Goal: Task Accomplishment & Management: Complete application form

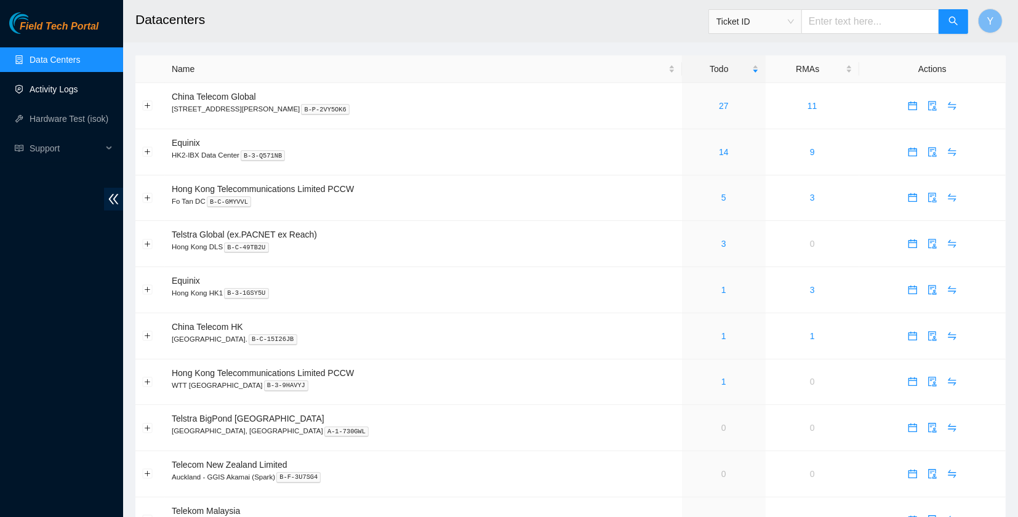
click at [51, 94] on link "Activity Logs" at bounding box center [54, 89] width 49 height 10
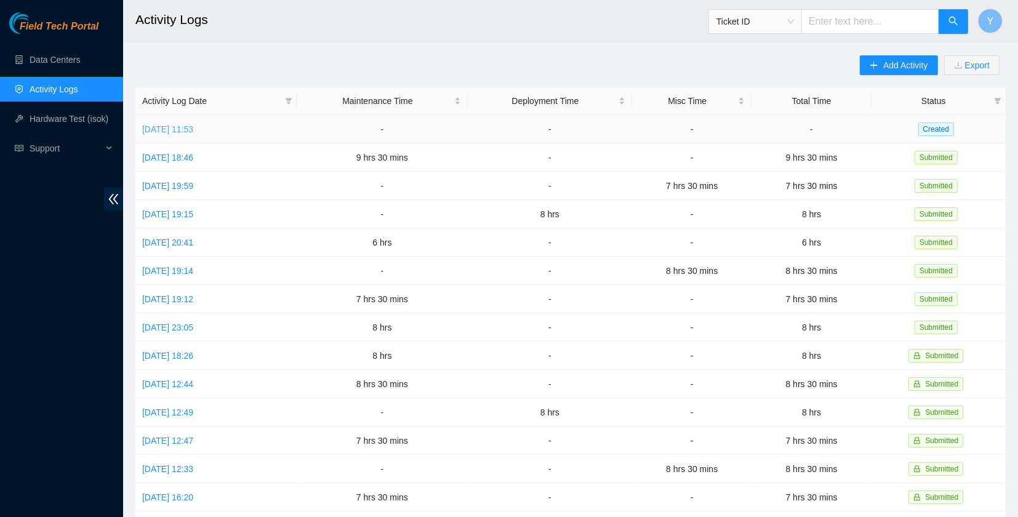
click at [193, 124] on link "[DATE] 11:53" at bounding box center [167, 129] width 51 height 10
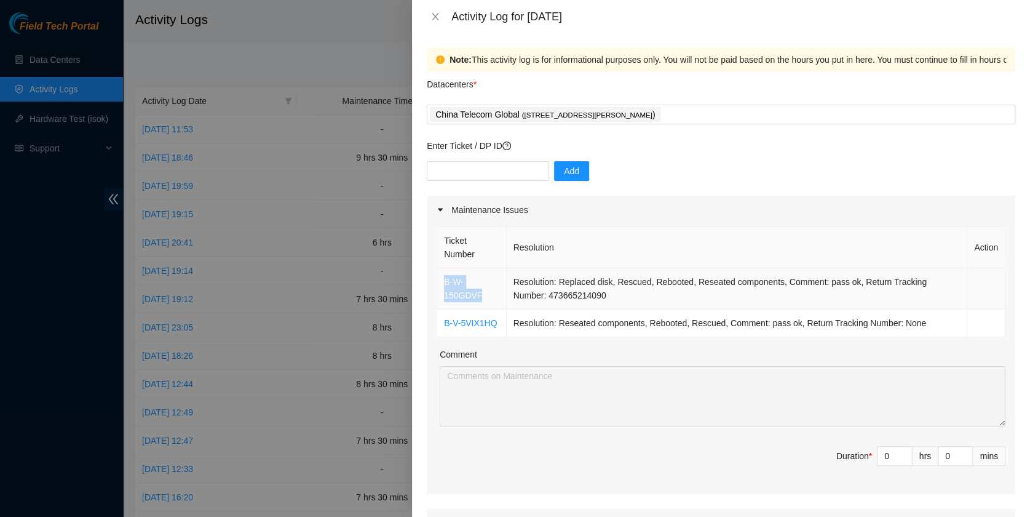
drag, startPoint x: 493, startPoint y: 299, endPoint x: 440, endPoint y: 278, distance: 56.9
click at [440, 278] on td "B-W-150GDVF" at bounding box center [472, 288] width 70 height 41
copy link "B-W-150GDVF"
drag, startPoint x: 506, startPoint y: 327, endPoint x: 440, endPoint y: 323, distance: 66.0
click at [438, 322] on tr "B-V-5VIX1HQ Resolution: Reseated components, Rebooted, Rescued, Comment: pass o…" at bounding box center [721, 323] width 568 height 28
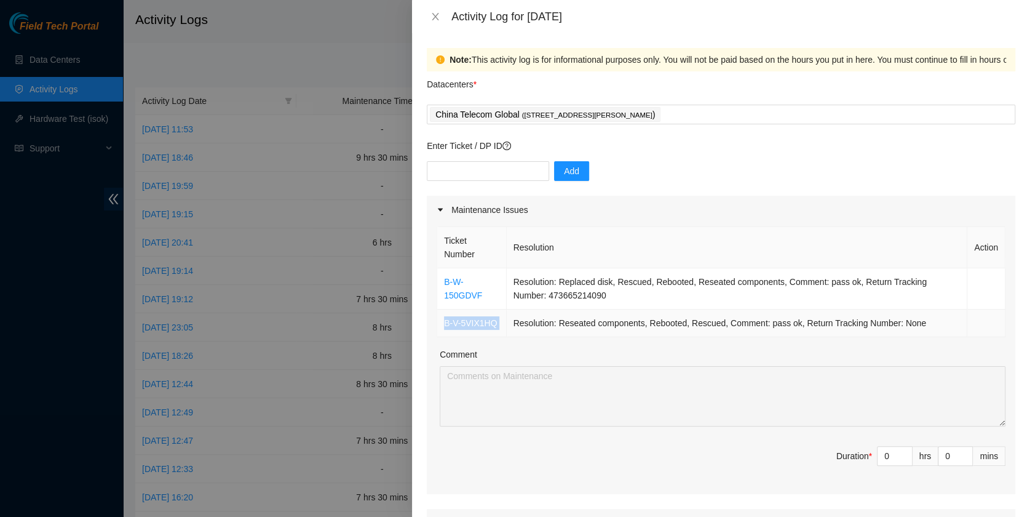
copy link "B-V-5VIX1HQ"
click at [436, 17] on icon "close" at bounding box center [436, 17] width 10 height 10
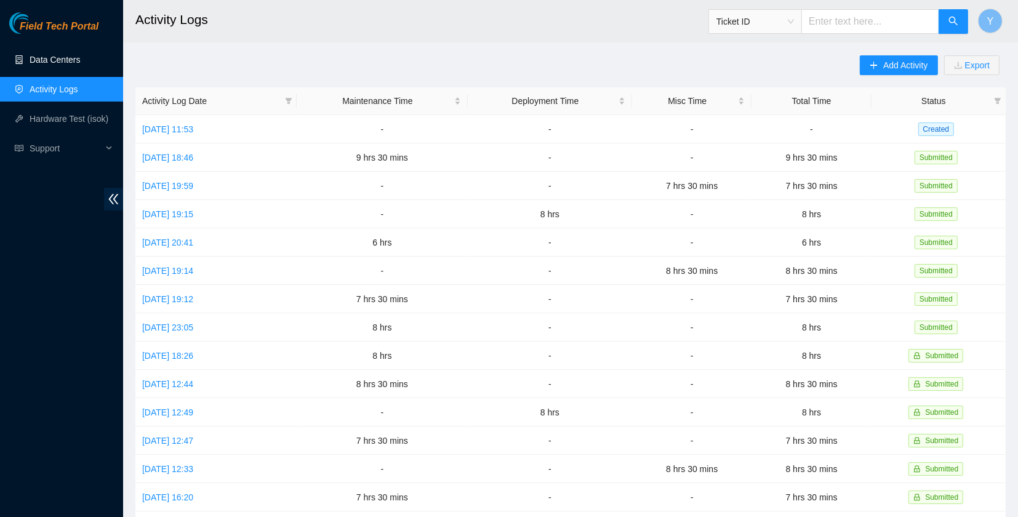
click at [73, 59] on link "Data Centers" at bounding box center [55, 60] width 50 height 10
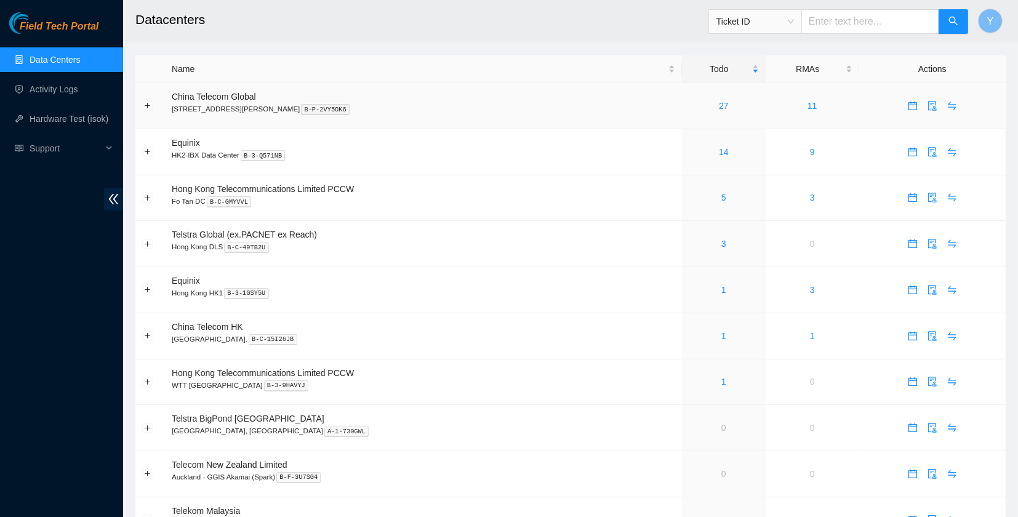
click at [704, 118] on td "27" at bounding box center [724, 106] width 84 height 46
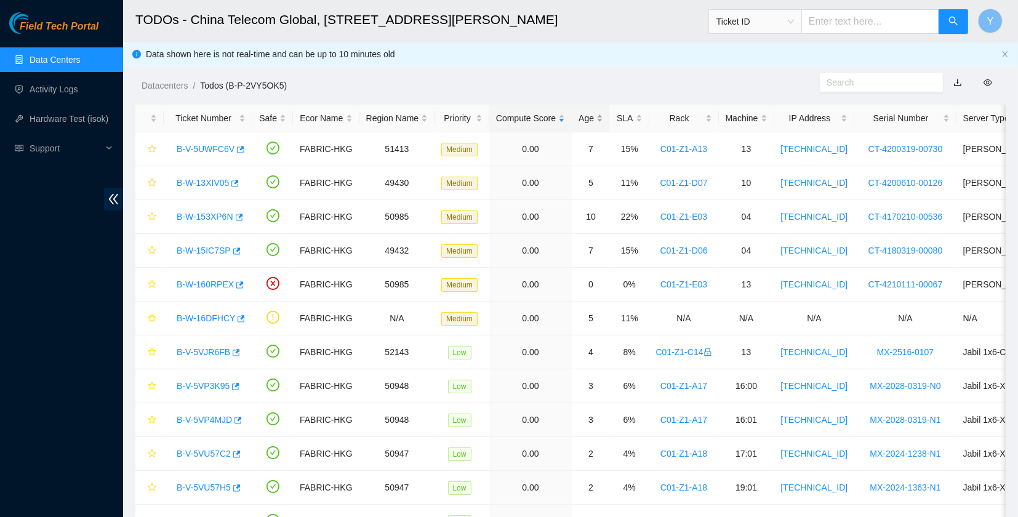
click at [581, 112] on div "Age" at bounding box center [590, 118] width 25 height 14
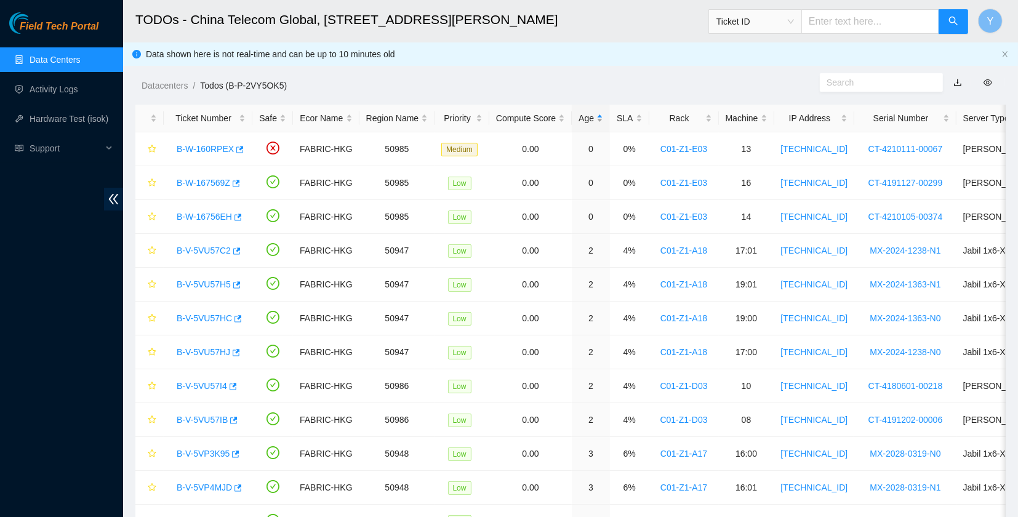
click at [582, 112] on div "Age" at bounding box center [590, 118] width 25 height 14
click at [188, 149] on link "B-W-153XP6N" at bounding box center [205, 149] width 57 height 10
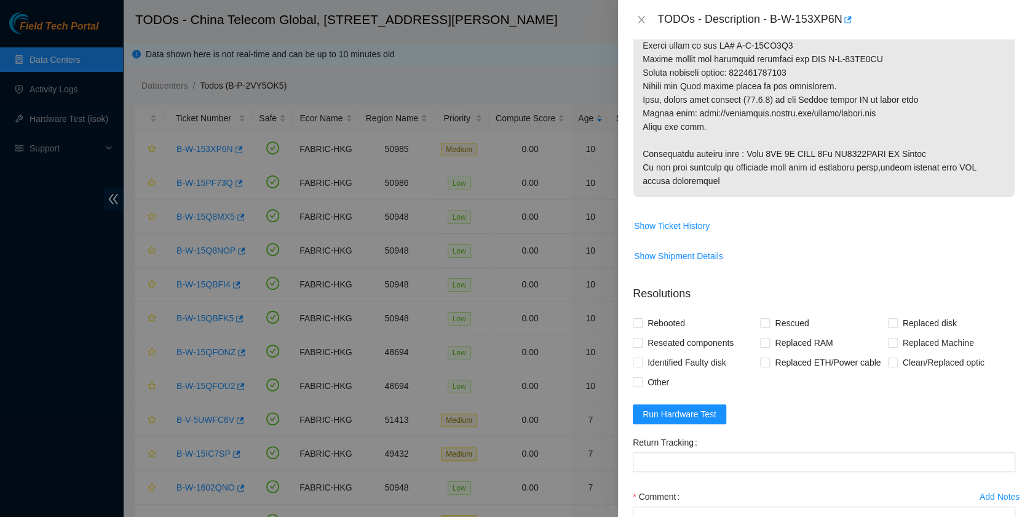
scroll to position [815, 0]
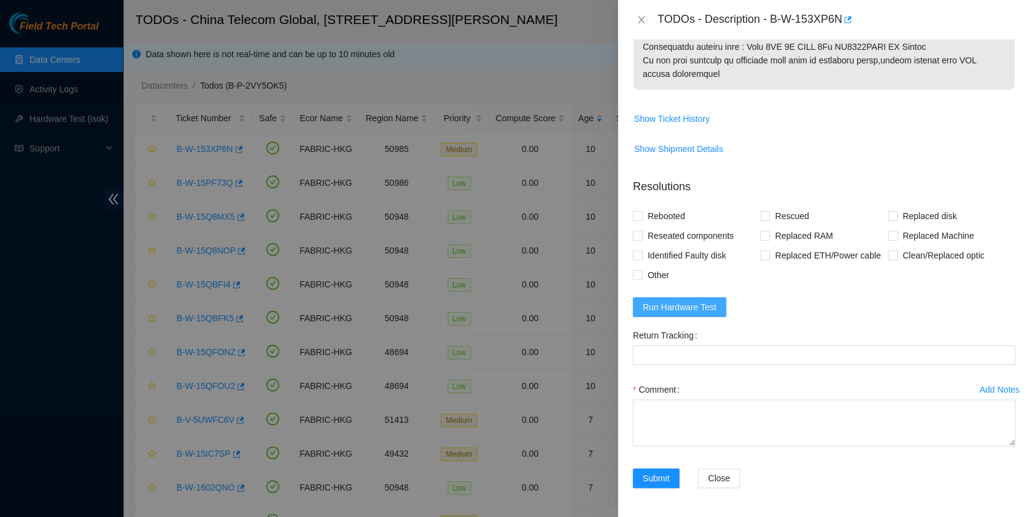
click at [690, 300] on span "Run Hardware Test" at bounding box center [680, 307] width 74 height 14
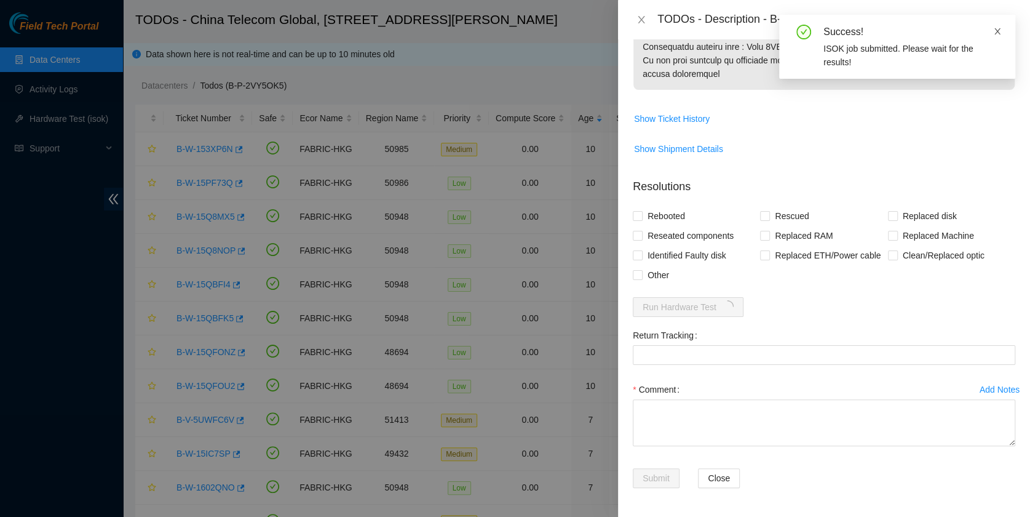
click at [999, 30] on icon "close" at bounding box center [998, 31] width 9 height 9
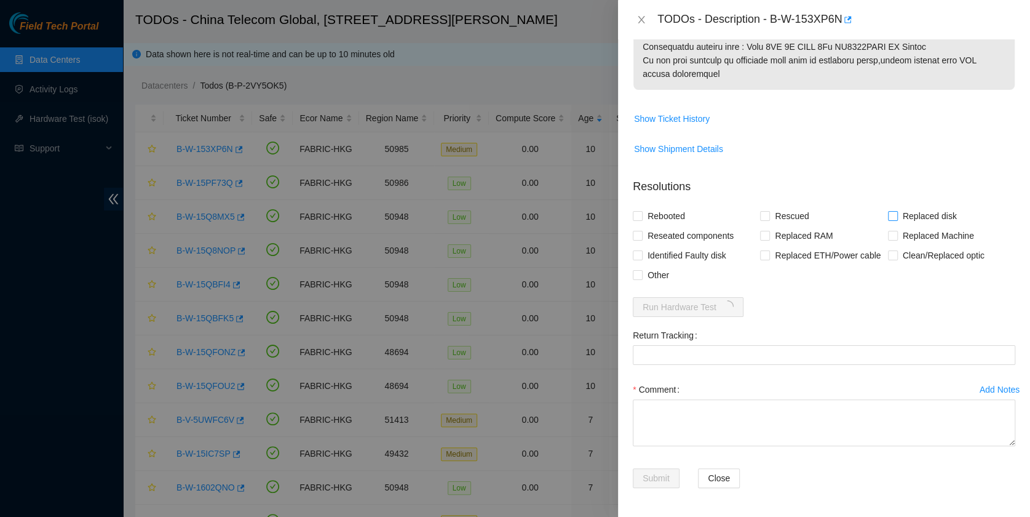
click at [918, 213] on span "Replaced disk" at bounding box center [930, 216] width 64 height 20
click at [897, 213] on input "Replaced disk" at bounding box center [892, 215] width 9 height 9
checkbox input "true"
click at [794, 213] on span "Rescued" at bounding box center [792, 216] width 44 height 20
click at [769, 213] on input "Rescued" at bounding box center [764, 215] width 9 height 9
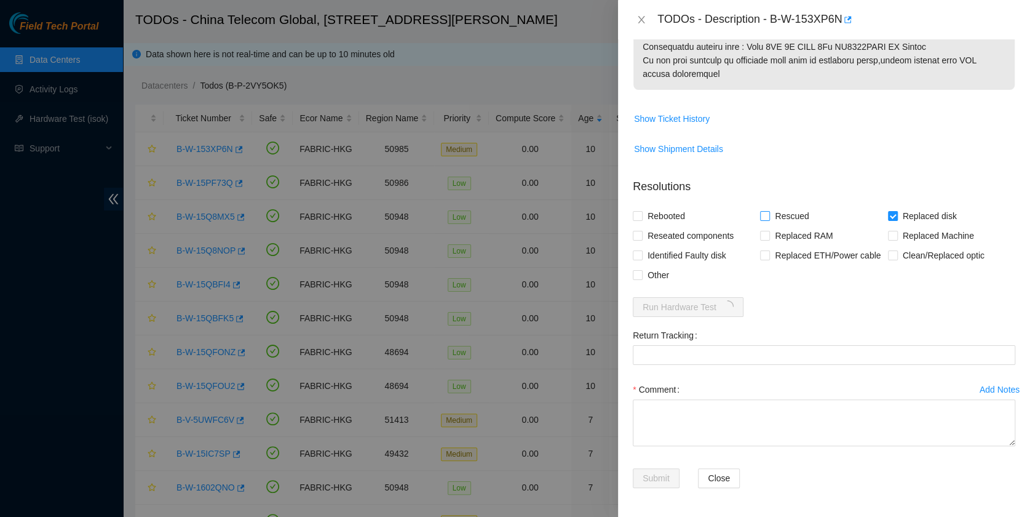
checkbox input "true"
click at [679, 206] on span "Rebooted" at bounding box center [666, 216] width 47 height 20
click at [642, 211] on input "Rebooted" at bounding box center [637, 215] width 9 height 9
checkbox input "true"
click at [658, 231] on span "Reseated components" at bounding box center [691, 236] width 96 height 20
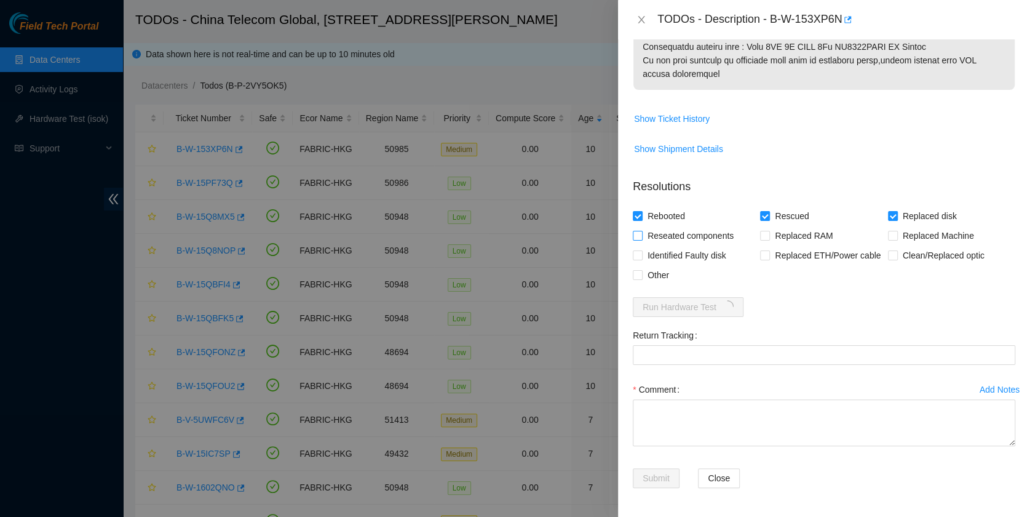
click at [642, 231] on input "Reseated components" at bounding box center [637, 235] width 9 height 9
checkbox input "true"
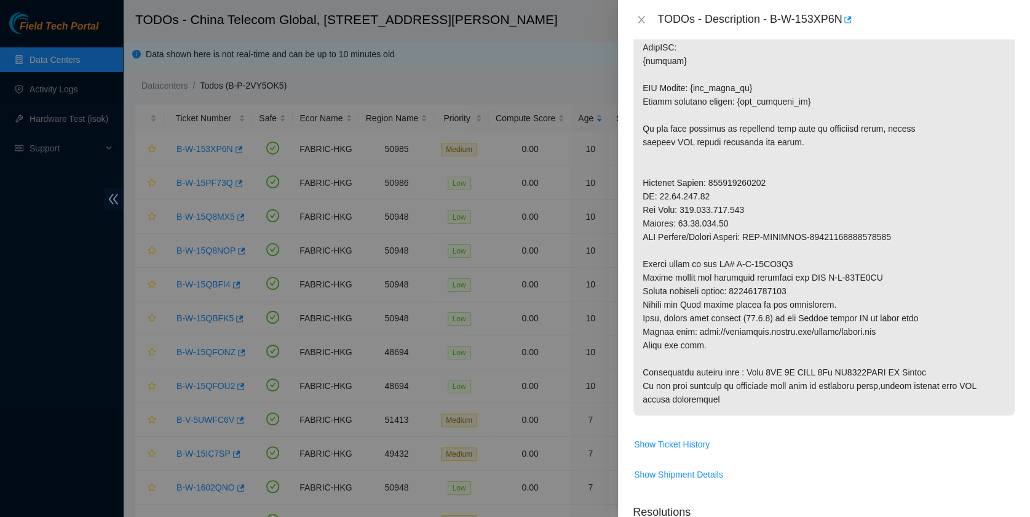
scroll to position [490, 0]
drag, startPoint x: 737, startPoint y: 287, endPoint x: 835, endPoint y: 287, distance: 98.4
click at [835, 287] on p at bounding box center [824, 87] width 381 height 655
copy p "473665214116"
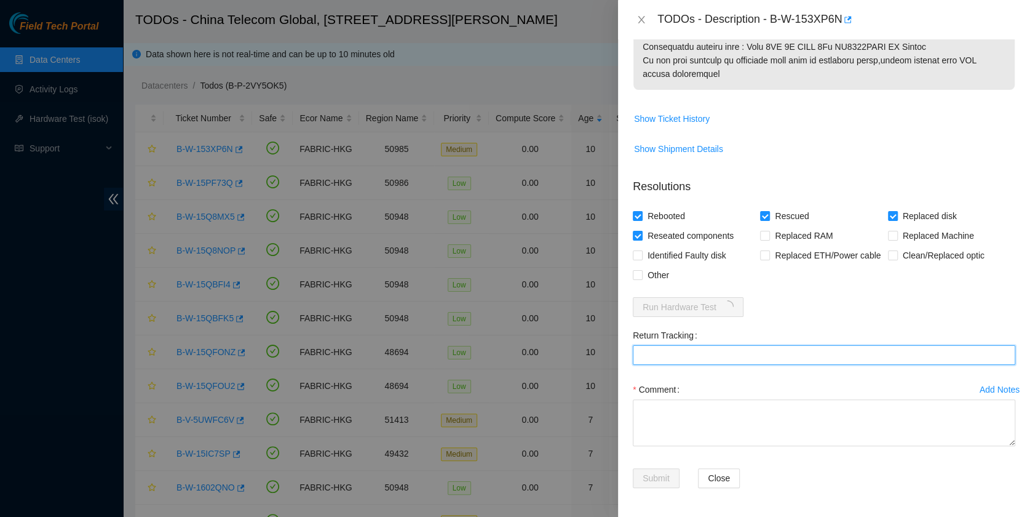
click at [723, 360] on Tracking "Return Tracking" at bounding box center [824, 355] width 383 height 20
paste Tracking "473665214116"
type Tracking "473665214116"
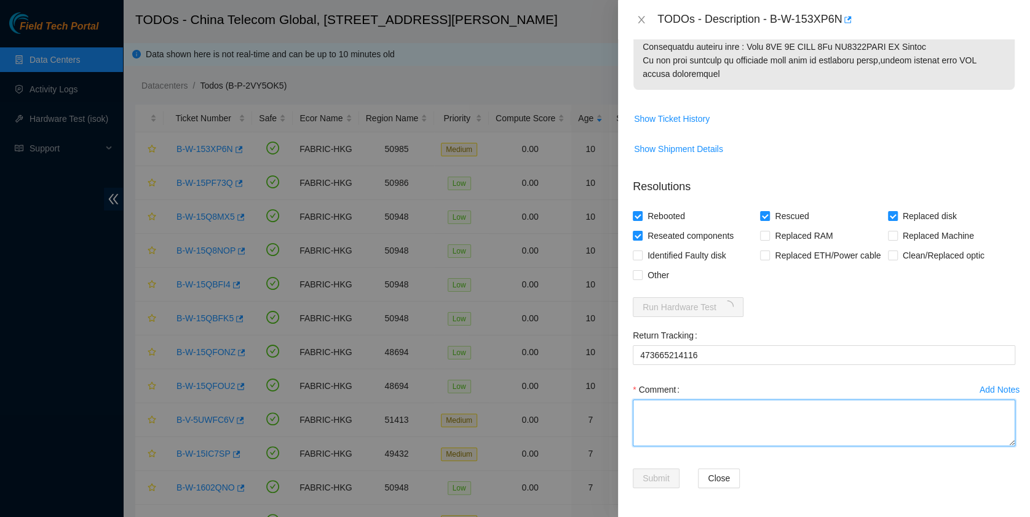
click at [720, 404] on textarea "Comment" at bounding box center [824, 422] width 383 height 47
type textarea "pass ok"
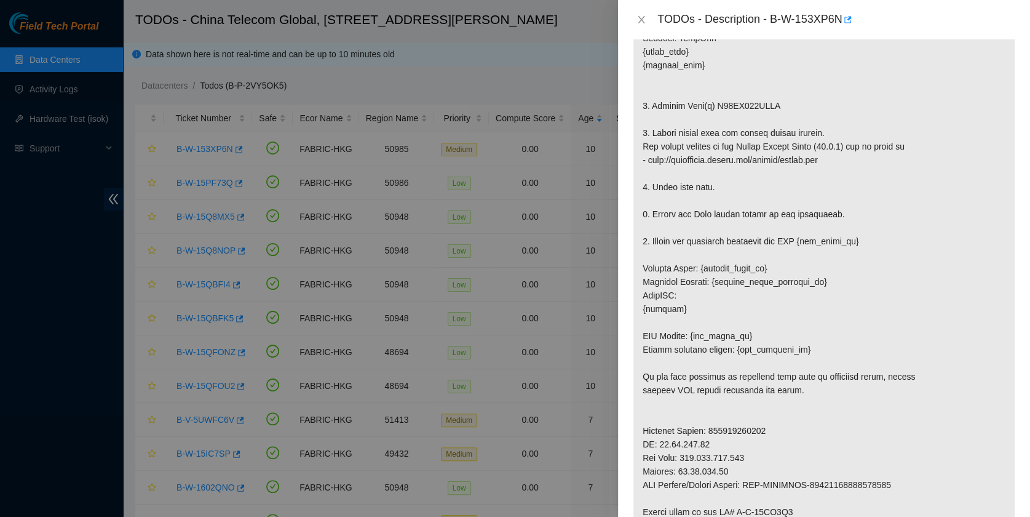
scroll to position [241, 0]
drag, startPoint x: 771, startPoint y: 17, endPoint x: 840, endPoint y: 38, distance: 72.2
click at [840, 38] on div "TODOs - Description - B-W-153XP6N" at bounding box center [824, 19] width 412 height 39
copy div "B-W-153XP6N"
click at [768, 432] on p at bounding box center [824, 336] width 381 height 655
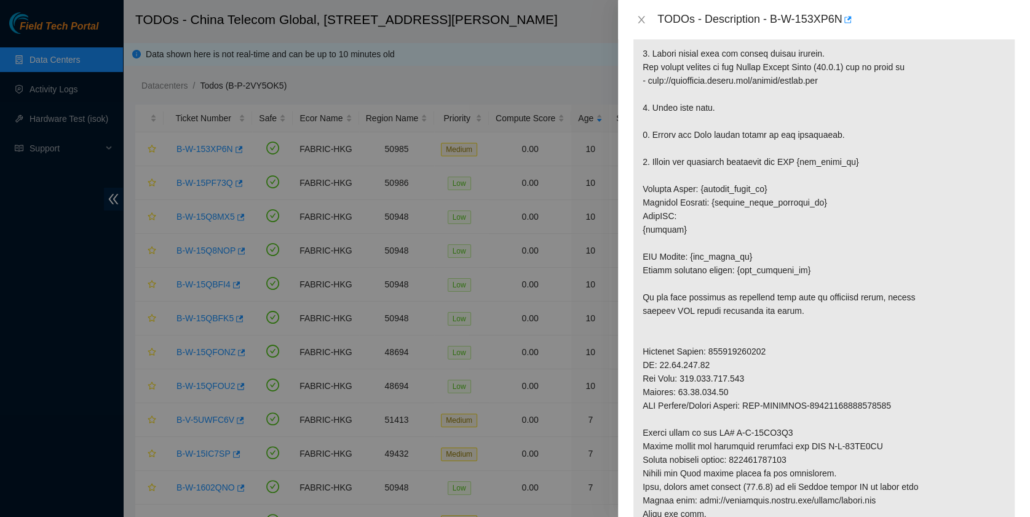
scroll to position [321, 0]
drag, startPoint x: 748, startPoint y: 456, endPoint x: 850, endPoint y: 456, distance: 101.5
click at [850, 456] on p at bounding box center [824, 256] width 381 height 655
copy p "473665214116"
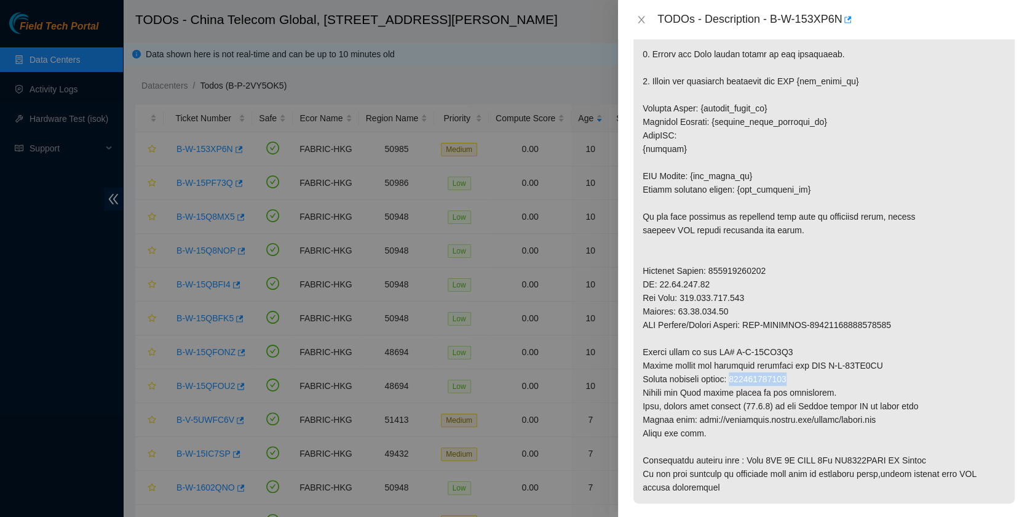
scroll to position [402, 0]
drag, startPoint x: 826, startPoint y: 362, endPoint x: 919, endPoint y: 364, distance: 92.9
click at [919, 364] on p at bounding box center [824, 174] width 381 height 655
copy p "B-W-15CM7JB"
click at [674, 301] on p at bounding box center [824, 174] width 381 height 655
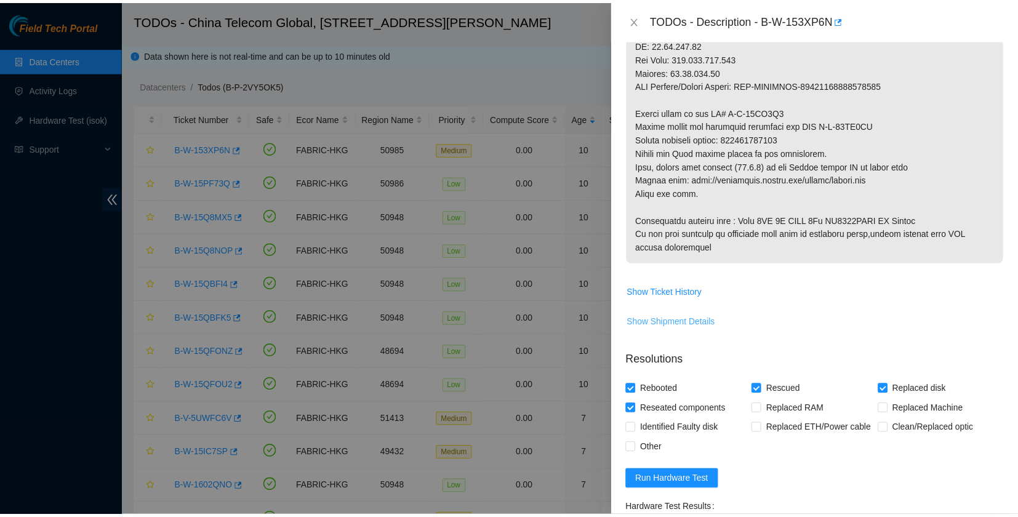
scroll to position [866, 0]
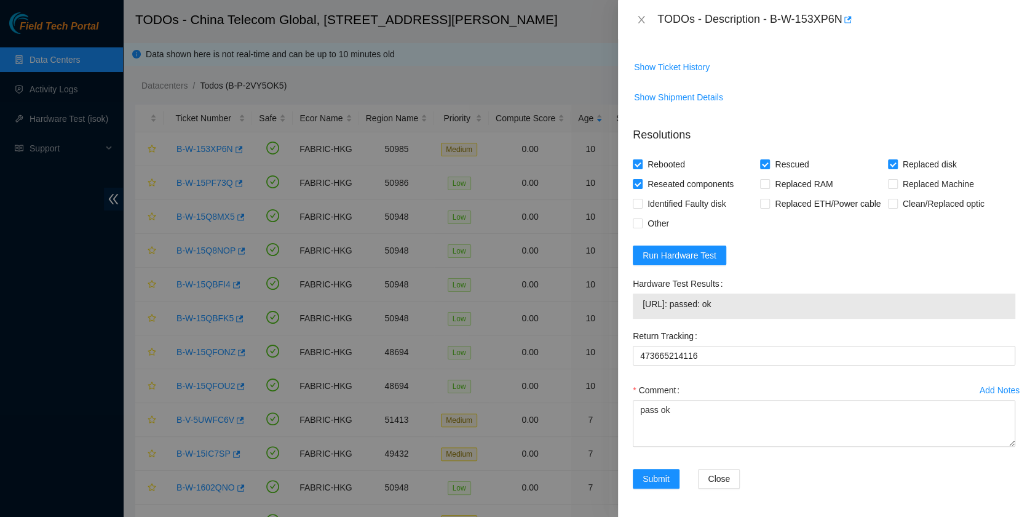
click at [643, 459] on div "Add Notes Comment pass ok" at bounding box center [824, 424] width 393 height 89
click at [643, 466] on div "Add Notes Comment pass ok" at bounding box center [824, 424] width 393 height 89
click at [648, 477] on span "Submit" at bounding box center [656, 479] width 27 height 14
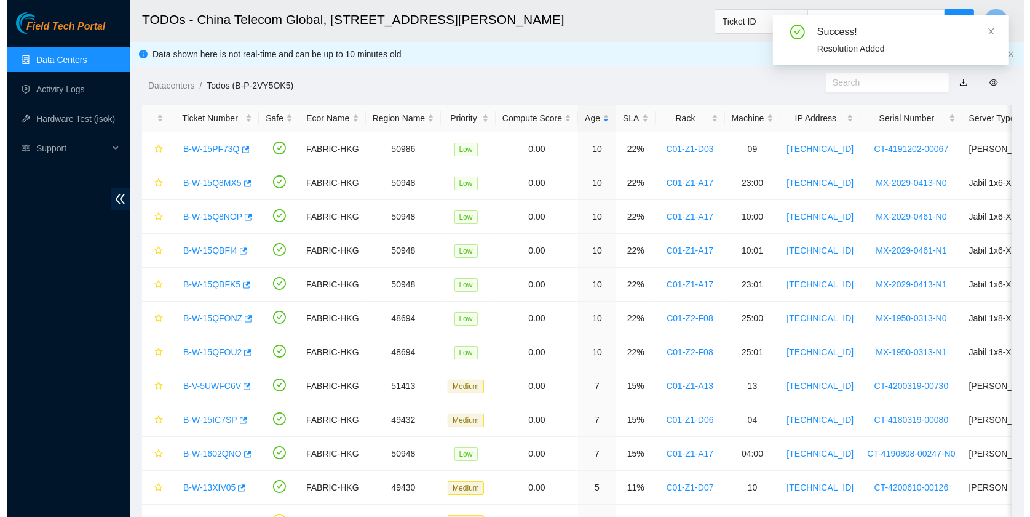
scroll to position [315, 0]
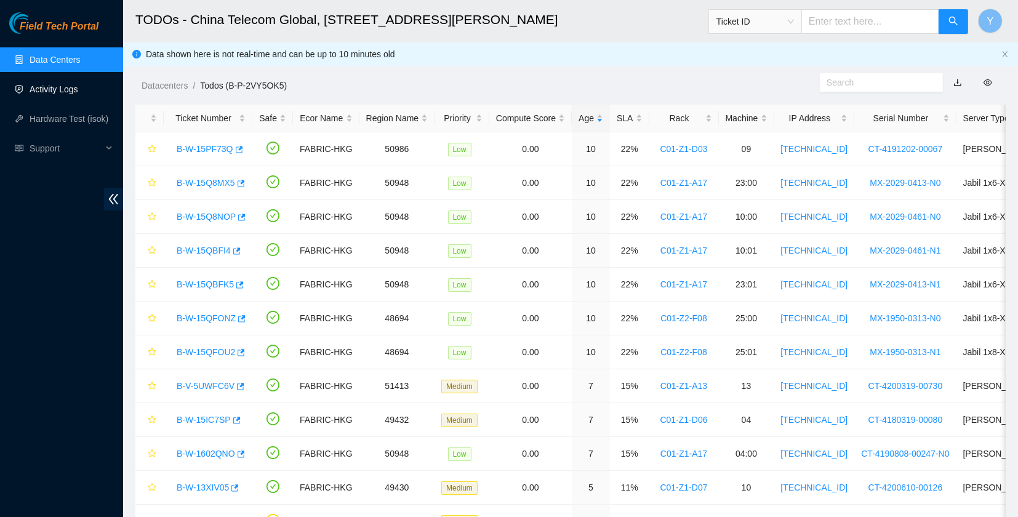
click at [77, 84] on link "Activity Logs" at bounding box center [54, 89] width 49 height 10
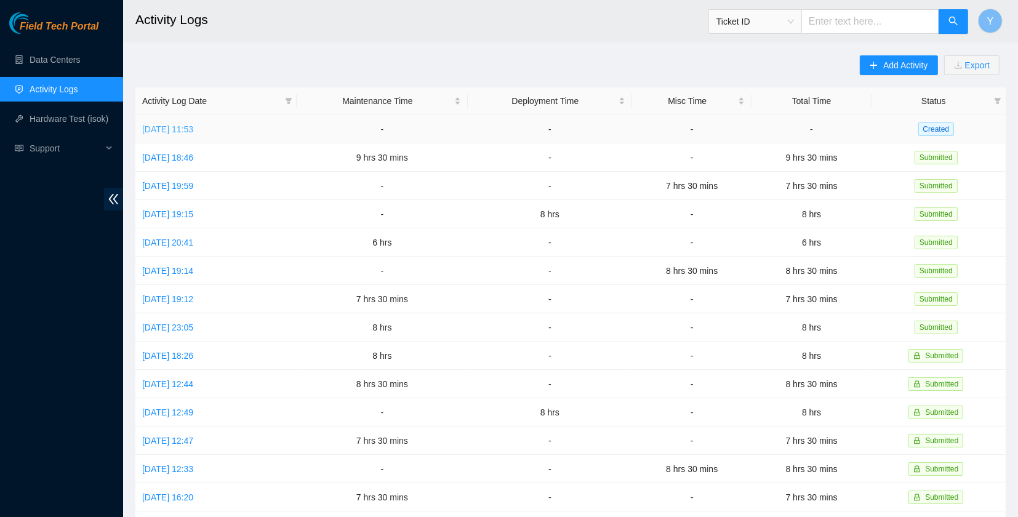
click at [193, 124] on link "[DATE] 11:53" at bounding box center [167, 129] width 51 height 10
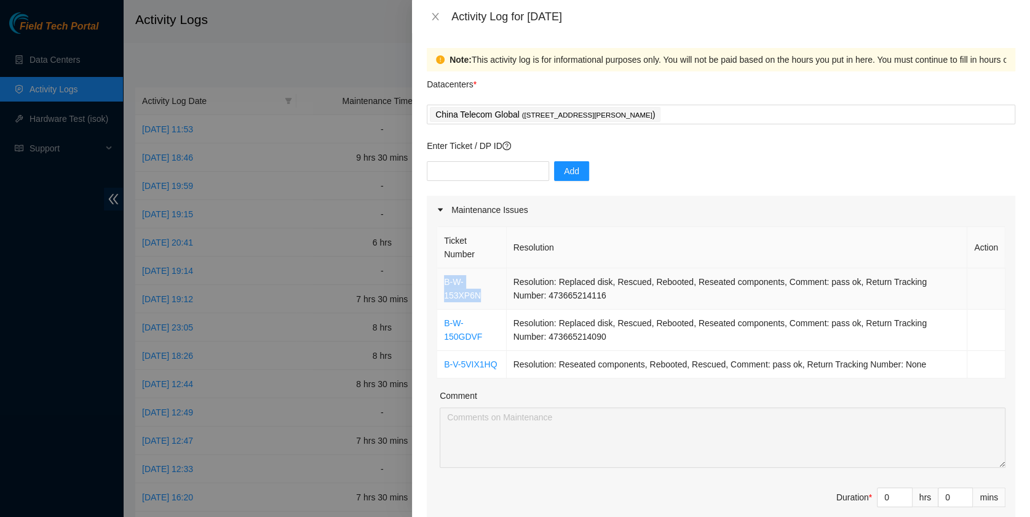
drag, startPoint x: 488, startPoint y: 295, endPoint x: 440, endPoint y: 283, distance: 49.4
click at [440, 283] on td "B-W-153XP6N" at bounding box center [472, 288] width 70 height 41
copy link "B-W-153XP6N"
click at [437, 21] on icon "close" at bounding box center [436, 17] width 10 height 10
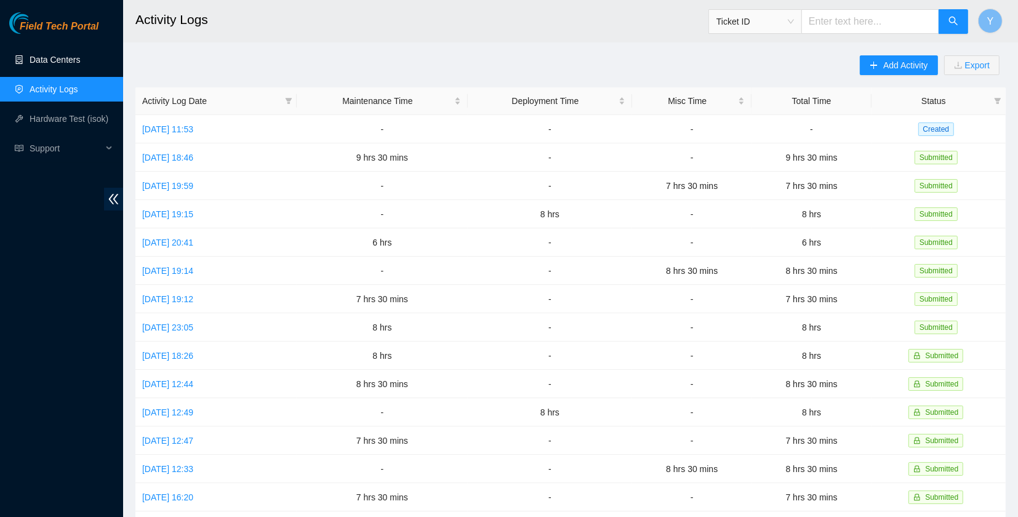
click at [63, 60] on link "Data Centers" at bounding box center [55, 60] width 50 height 10
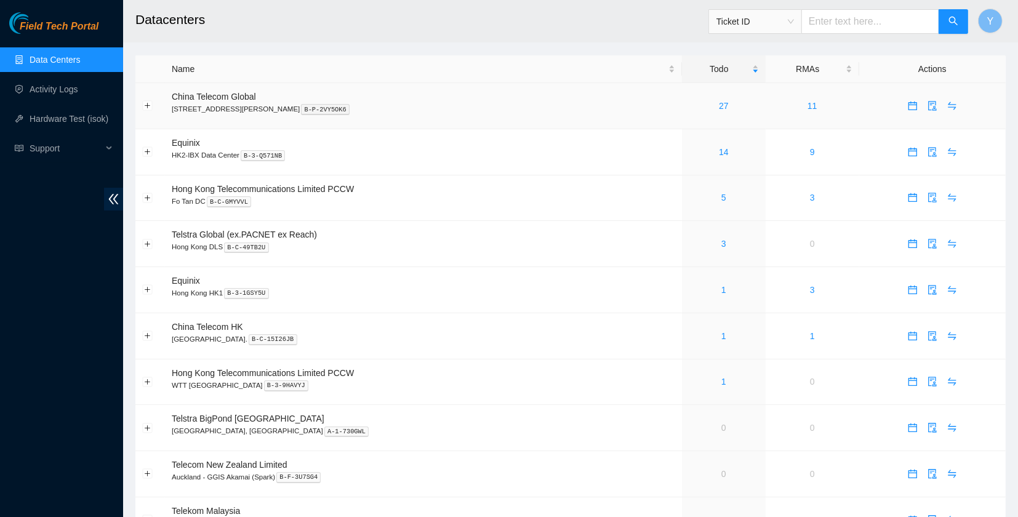
click at [703, 96] on td "27" at bounding box center [724, 106] width 84 height 46
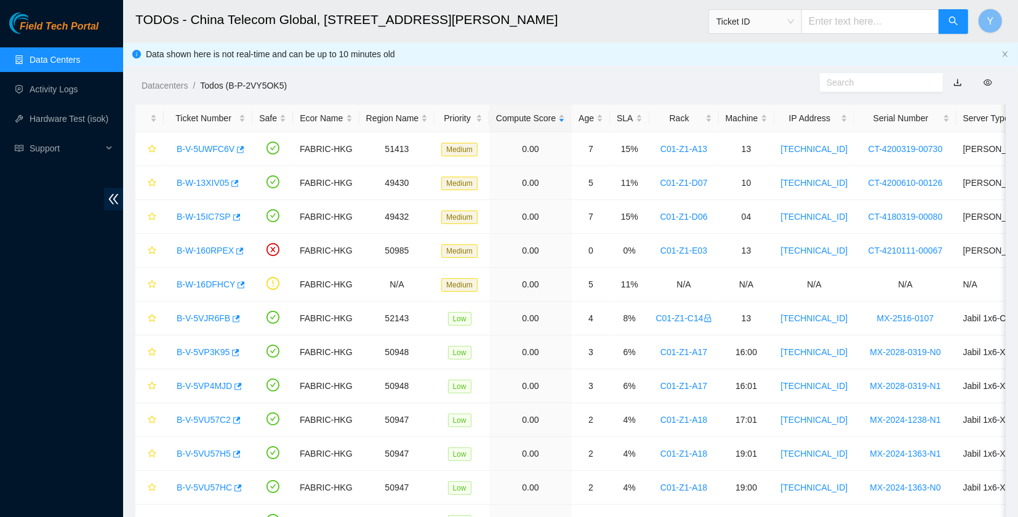
click at [701, 111] on div "Rack" at bounding box center [684, 118] width 56 height 14
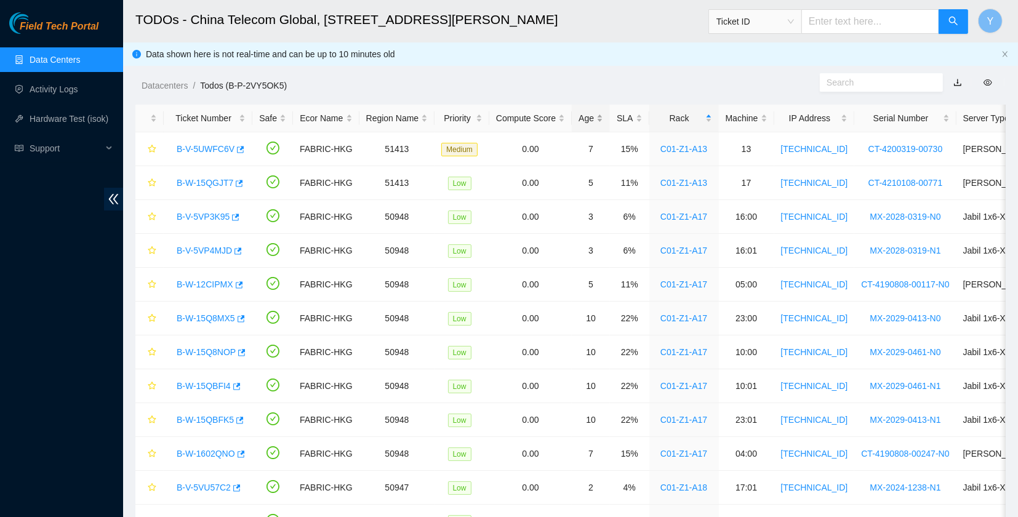
click at [579, 111] on div "Age" at bounding box center [590, 118] width 25 height 14
click at [586, 112] on div "Age" at bounding box center [590, 118] width 25 height 14
click at [217, 145] on link "B-W-15PF73Q" at bounding box center [205, 149] width 57 height 10
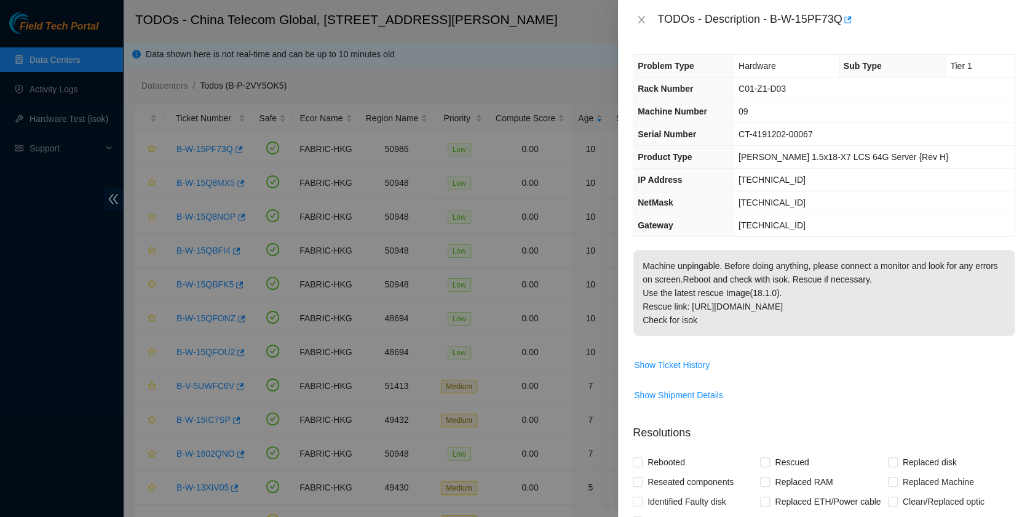
scroll to position [246, 0]
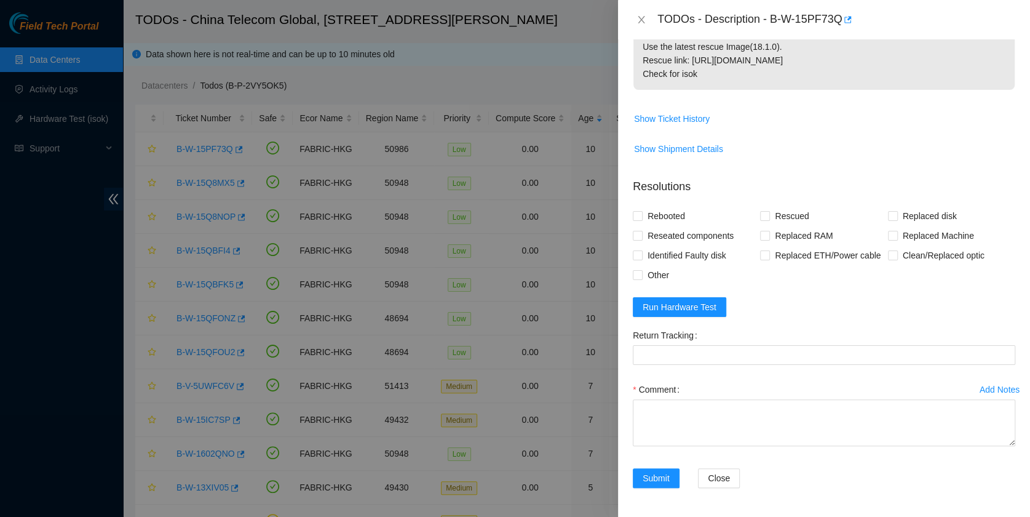
click at [689, 322] on form "Resolutions Rebooted Rescued Replaced disk Reseated components Replaced RAM Rep…" at bounding box center [824, 336] width 383 height 334
click at [697, 308] on span "Run Hardware Test" at bounding box center [680, 307] width 74 height 14
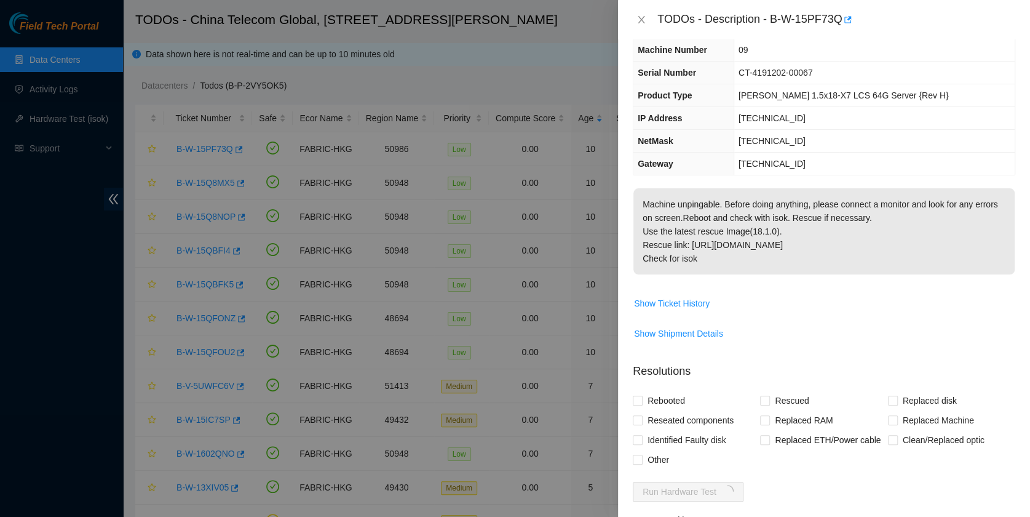
scroll to position [0, 0]
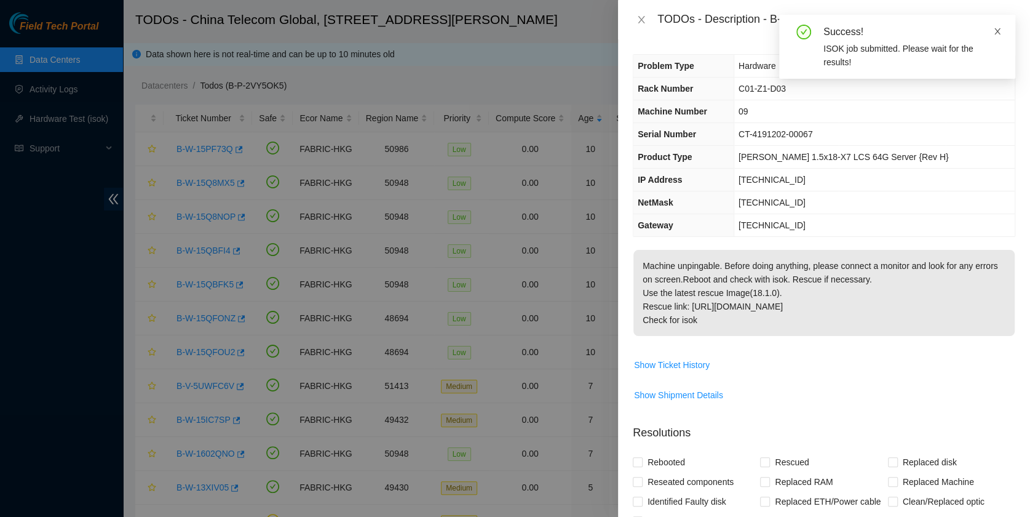
click at [997, 36] on span at bounding box center [998, 31] width 9 height 10
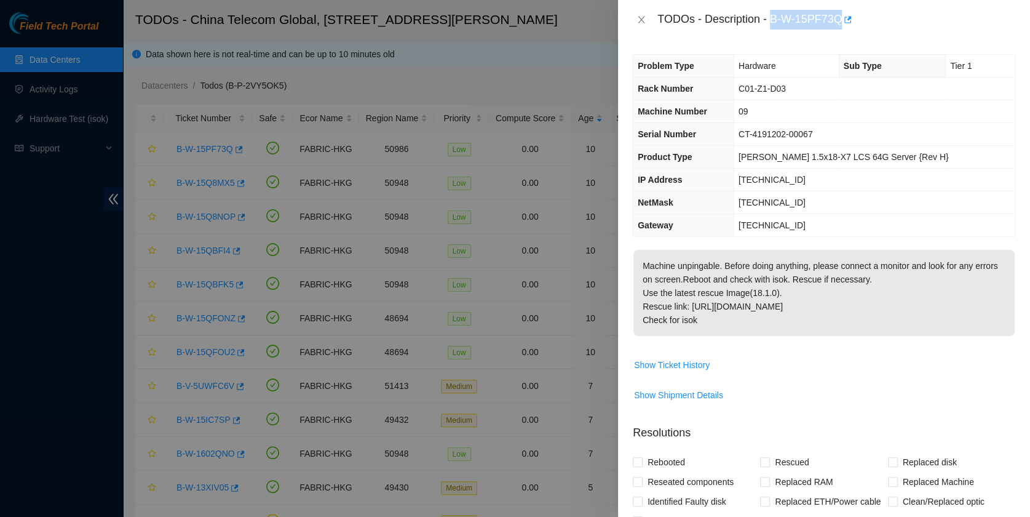
drag, startPoint x: 771, startPoint y: 22, endPoint x: 838, endPoint y: 31, distance: 67.6
click at [838, 31] on div "TODOs - Description - B-W-15PF73Q" at bounding box center [824, 19] width 412 height 39
copy div "B-W-15PF73Q"
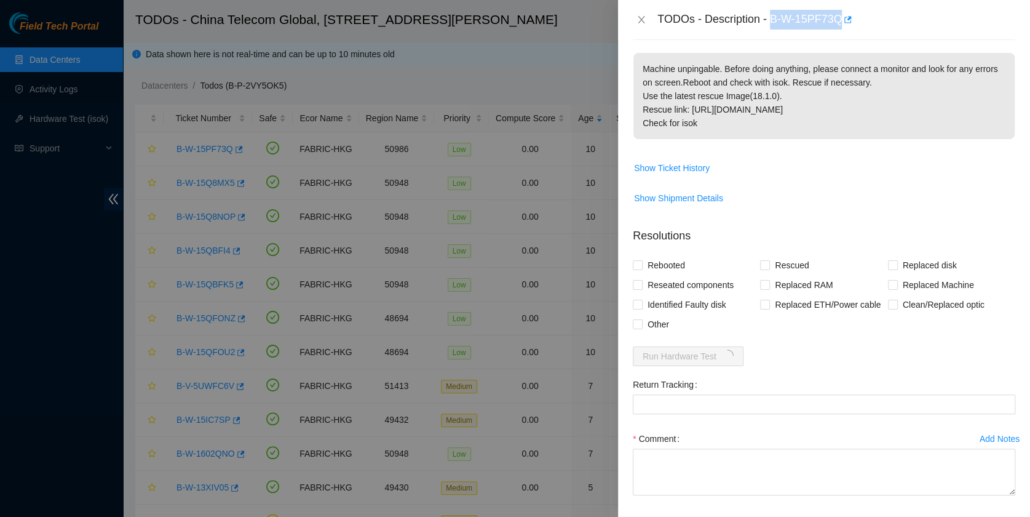
scroll to position [246, 0]
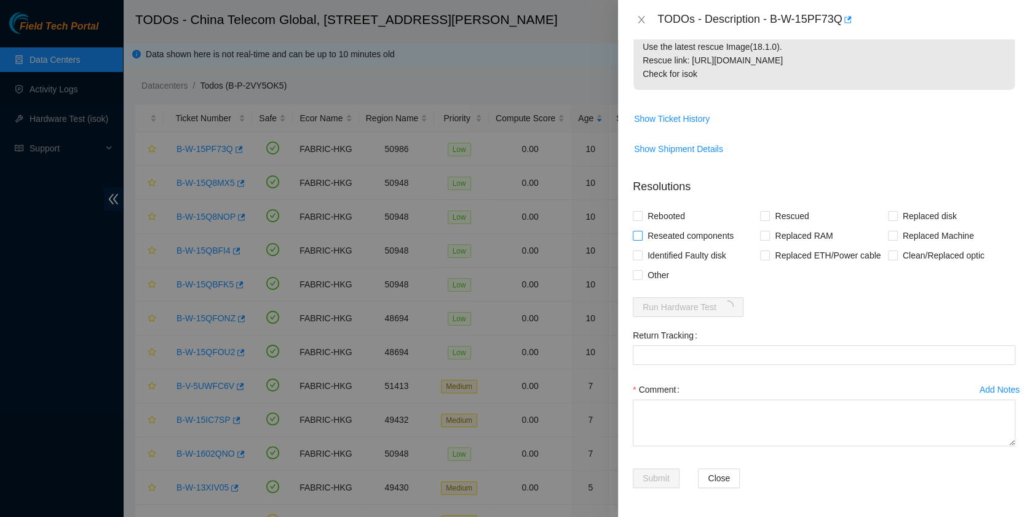
click at [674, 229] on span "Reseated components" at bounding box center [691, 236] width 96 height 20
click at [642, 231] on input "Reseated components" at bounding box center [637, 235] width 9 height 9
checkbox input "true"
click at [674, 217] on span "Rebooted" at bounding box center [666, 216] width 47 height 20
click at [642, 217] on input "Rebooted" at bounding box center [637, 215] width 9 height 9
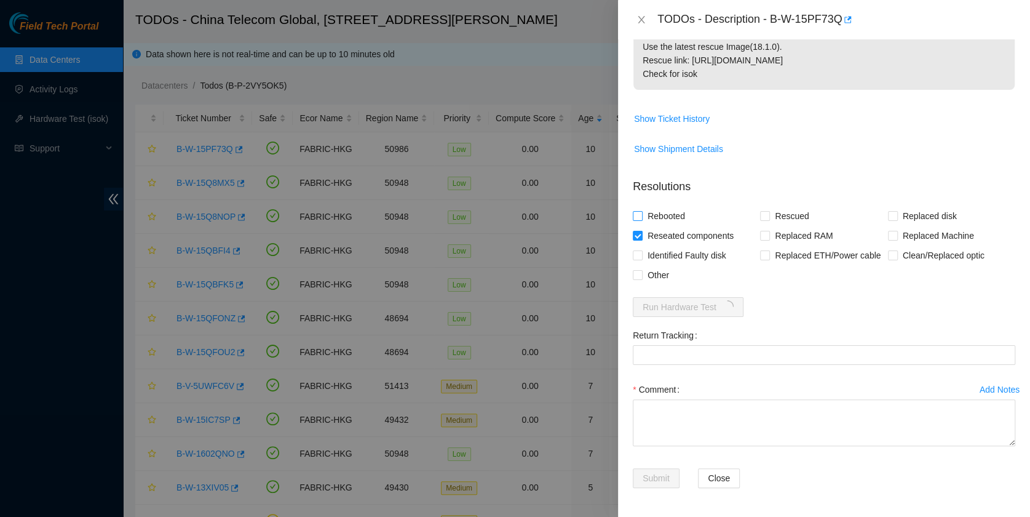
checkbox input "true"
click at [775, 214] on span "Rescued" at bounding box center [792, 216] width 44 height 20
click at [769, 214] on input "Rescued" at bounding box center [764, 215] width 9 height 9
checkbox input "true"
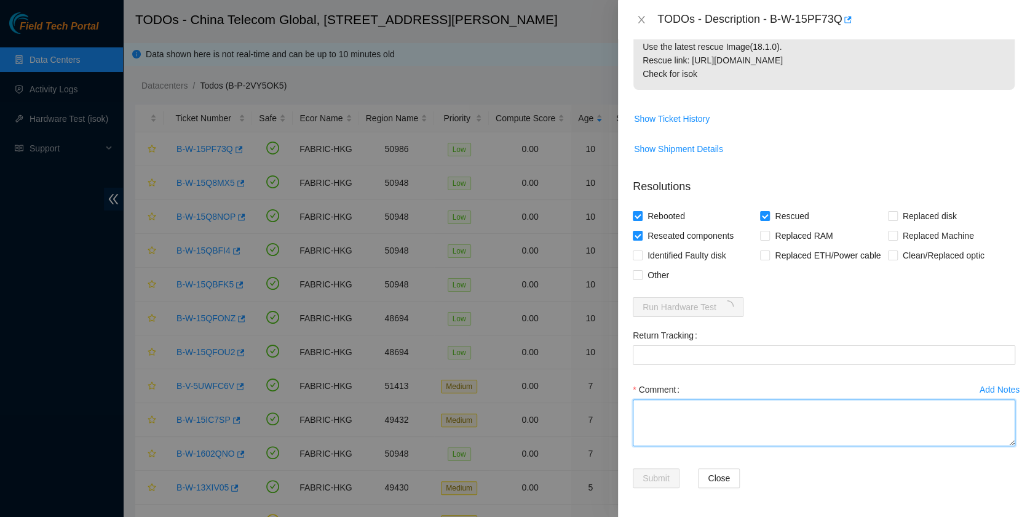
click at [709, 439] on textarea "Comment" at bounding box center [824, 422] width 383 height 47
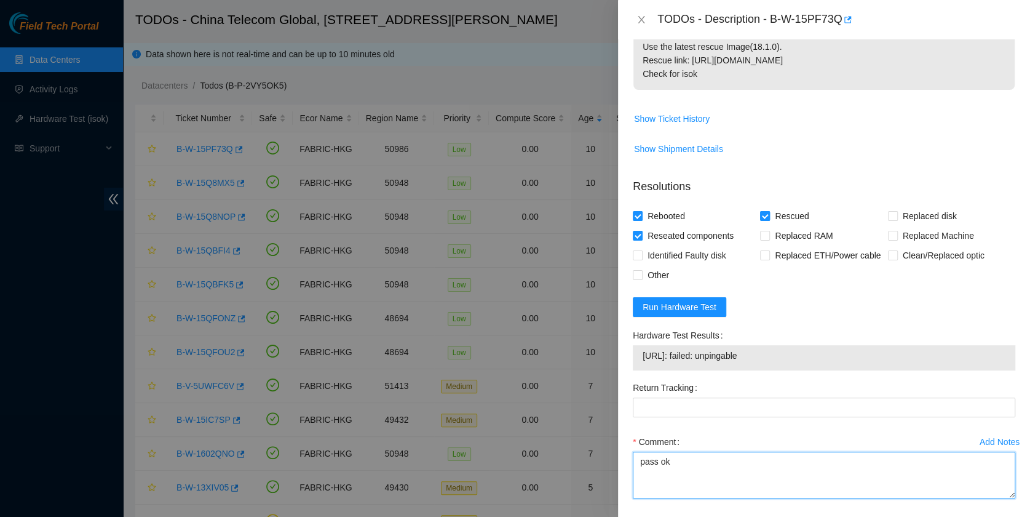
type textarea "pass ok"
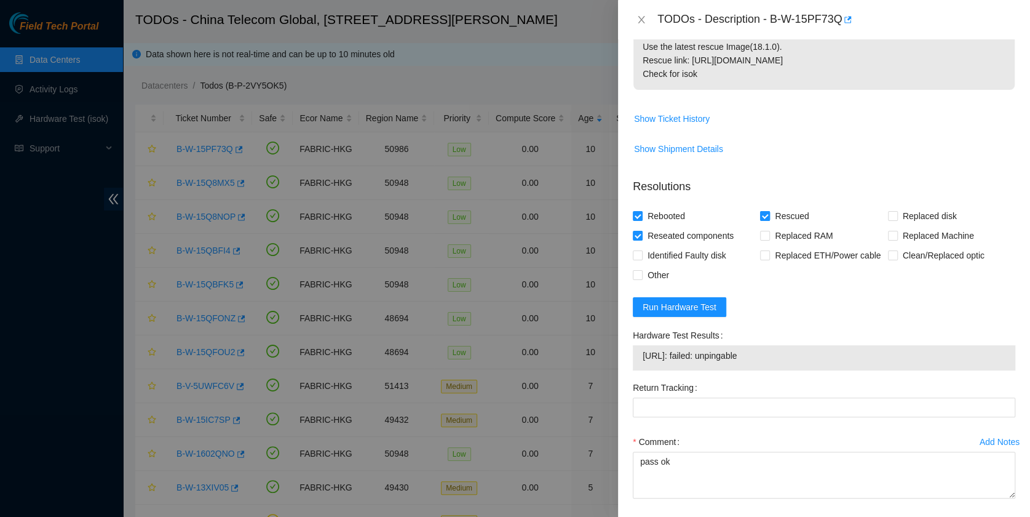
click at [794, 214] on span "Rescued" at bounding box center [792, 216] width 44 height 20
click at [769, 214] on input "Rescued" at bounding box center [764, 215] width 9 height 9
checkbox input "false"
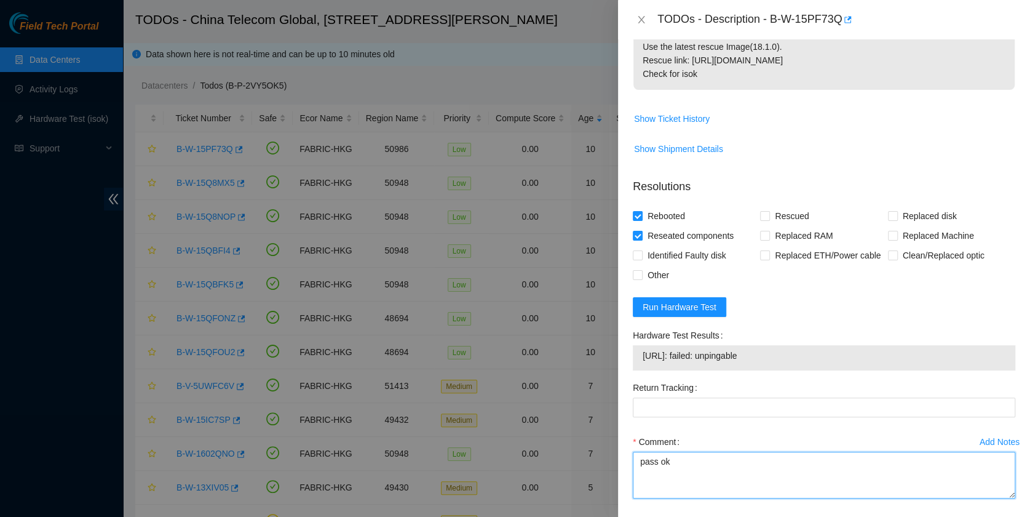
drag, startPoint x: 696, startPoint y: 476, endPoint x: 578, endPoint y: 450, distance: 120.3
click at [578, 450] on div "TODOs - Description - B-W-15PF73Q Problem Type Hardware Sub Type Tier 1 Rack Nu…" at bounding box center [515, 258] width 1030 height 517
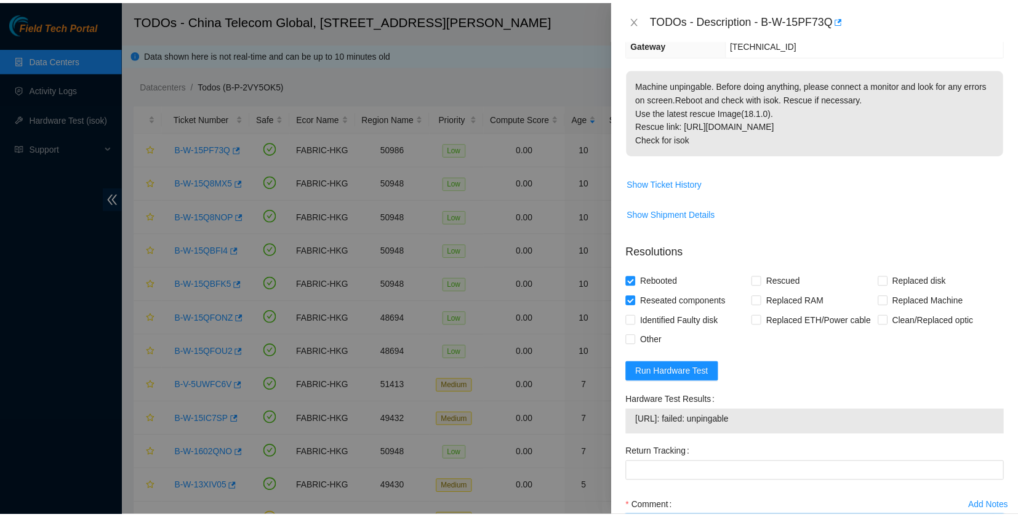
scroll to position [298, 0]
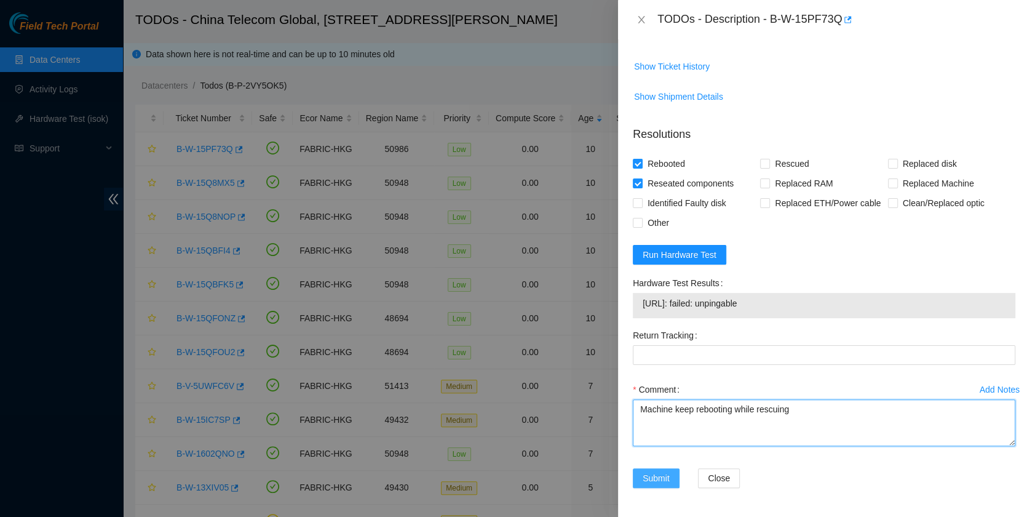
type textarea "Machine keep rebooting while rescuing"
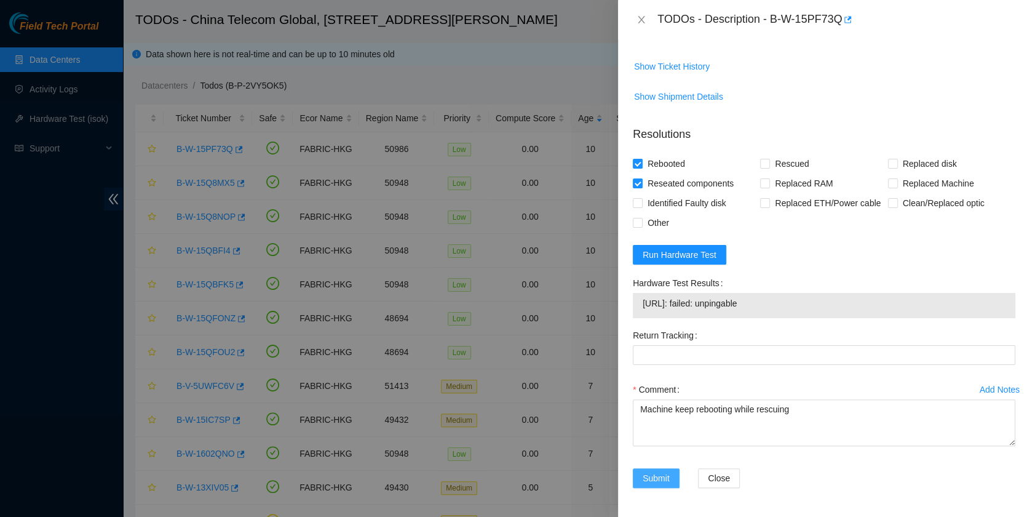
click at [646, 474] on span "Submit" at bounding box center [656, 478] width 27 height 14
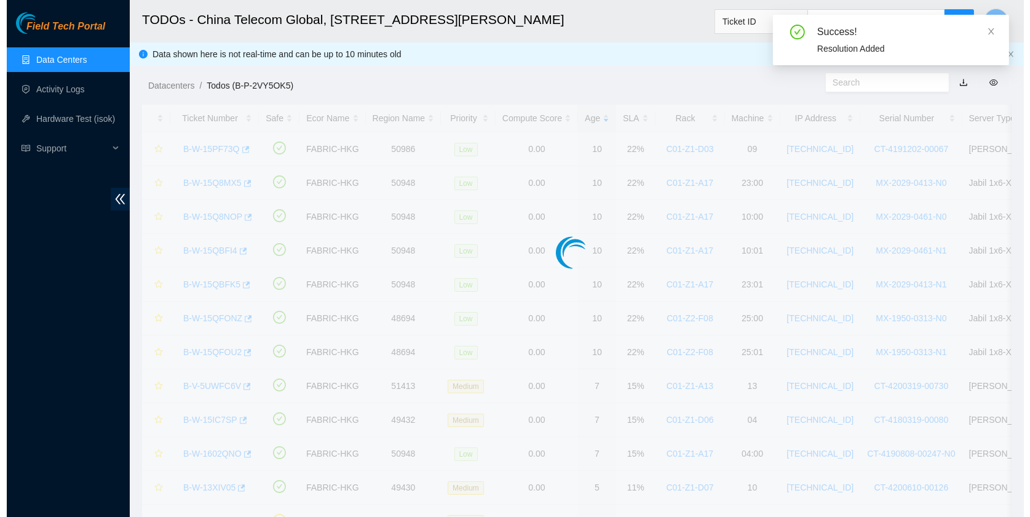
scroll to position [315, 0]
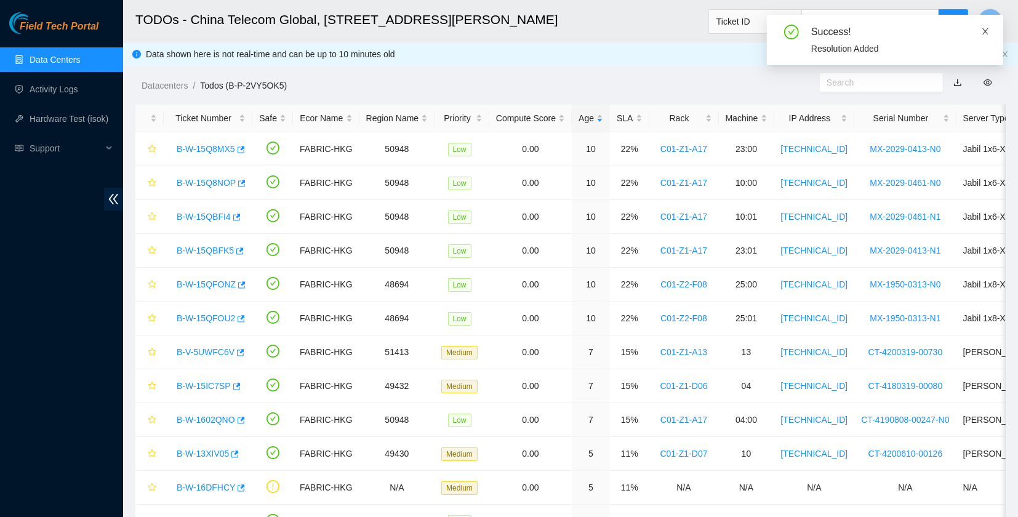
click at [987, 34] on icon "close" at bounding box center [985, 31] width 6 height 6
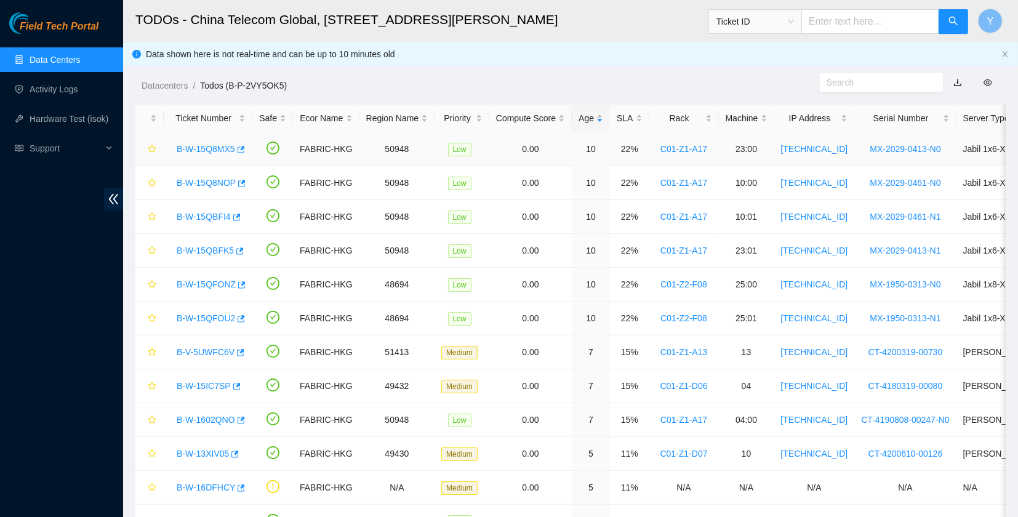
click at [200, 150] on link "B-W-15Q8MX5" at bounding box center [206, 149] width 58 height 10
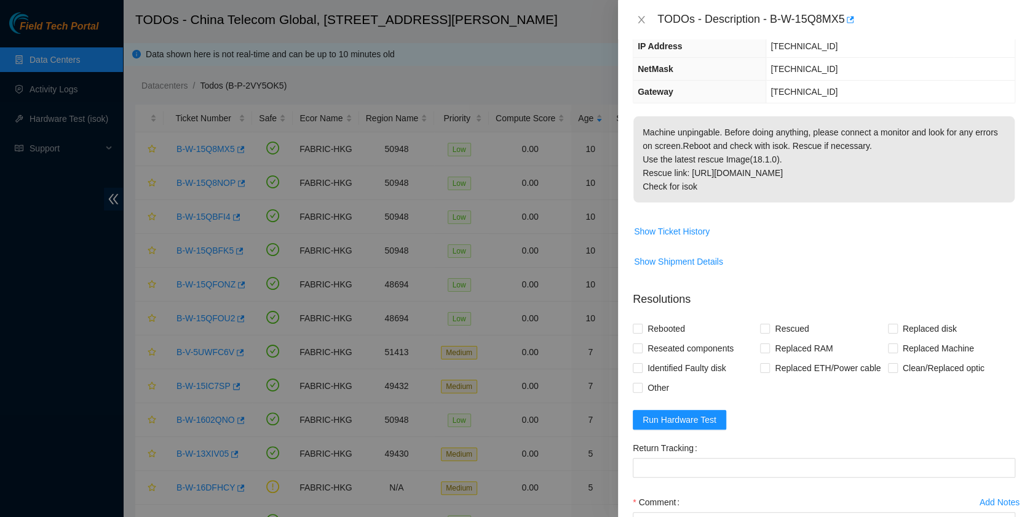
scroll to position [246, 0]
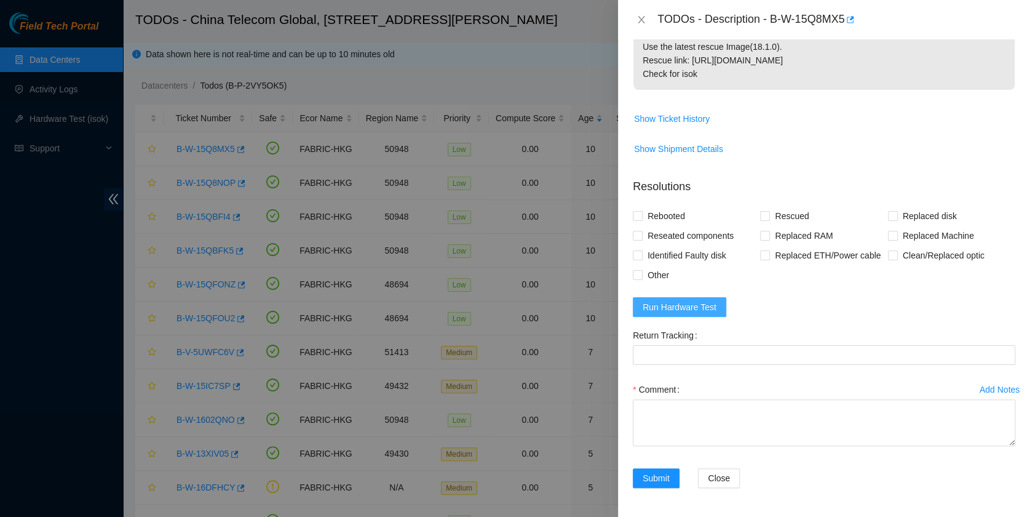
click at [703, 306] on span "Run Hardware Test" at bounding box center [680, 307] width 74 height 14
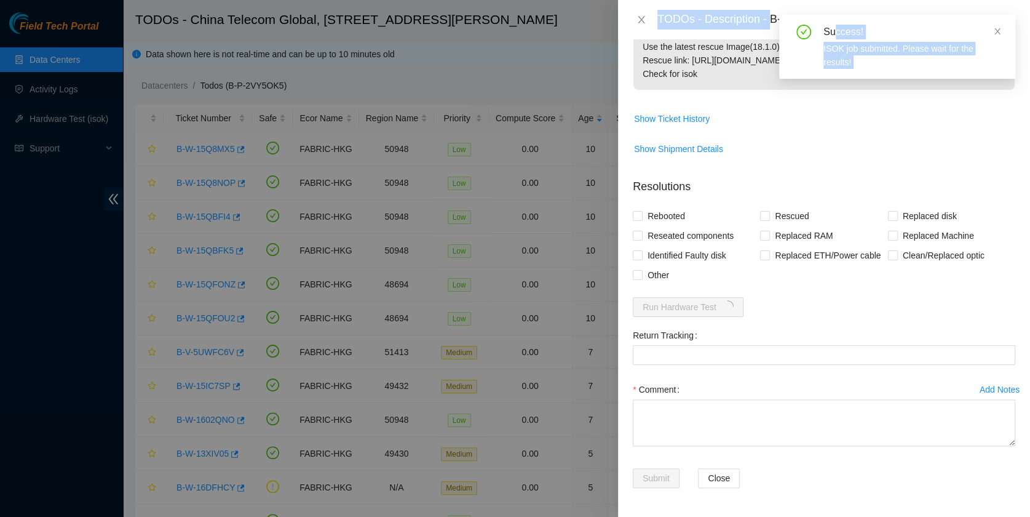
drag, startPoint x: 771, startPoint y: 17, endPoint x: 832, endPoint y: 28, distance: 61.2
click at [832, 28] on body "Field Tech Portal Data Centers Activity Logs Hardware Test (isok) Support TODOs…" at bounding box center [509, 258] width 1018 height 517
drag, startPoint x: 832, startPoint y: 28, endPoint x: 998, endPoint y: 29, distance: 166.1
click at [998, 29] on icon "close" at bounding box center [998, 31] width 9 height 9
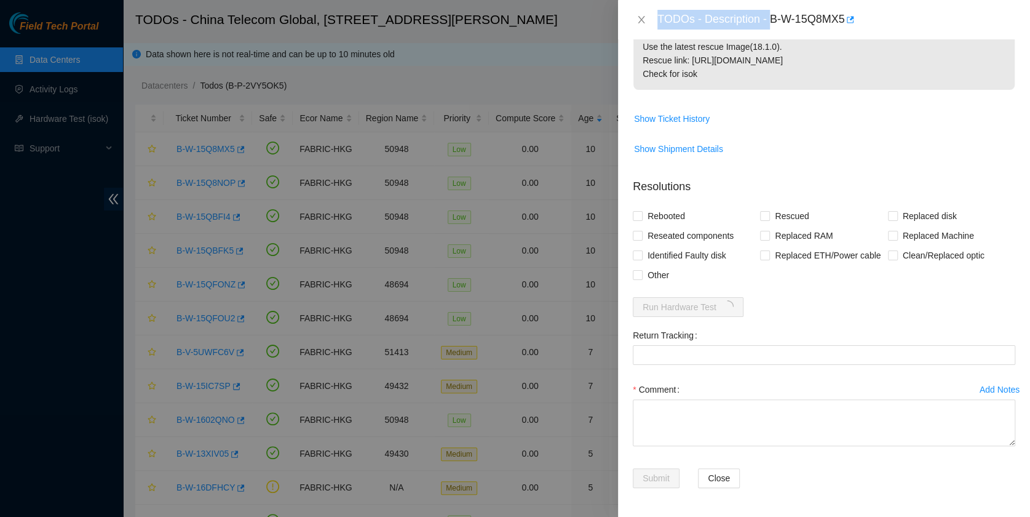
click at [821, 36] on div "TODOs - Description - B-W-15Q8MX5" at bounding box center [824, 19] width 412 height 39
drag, startPoint x: 773, startPoint y: 17, endPoint x: 846, endPoint y: 38, distance: 76.0
click at [846, 38] on div "TODOs - Description - B-W-15Q8MX5" at bounding box center [824, 19] width 412 height 39
copy div "B-W-15Q8MX5"
click at [684, 226] on span "Reseated components" at bounding box center [691, 236] width 96 height 20
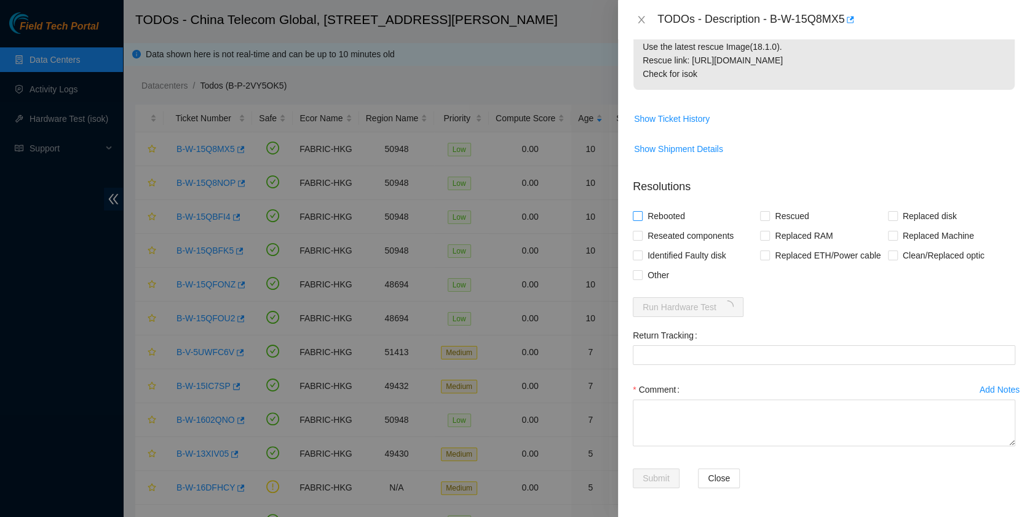
click at [680, 218] on span "Rebooted" at bounding box center [666, 216] width 47 height 20
click at [642, 218] on input "Rebooted" at bounding box center [637, 215] width 9 height 9
checkbox input "true"
click at [682, 229] on span "Reseated components" at bounding box center [691, 236] width 96 height 20
click at [642, 231] on input "Reseated components" at bounding box center [637, 235] width 9 height 9
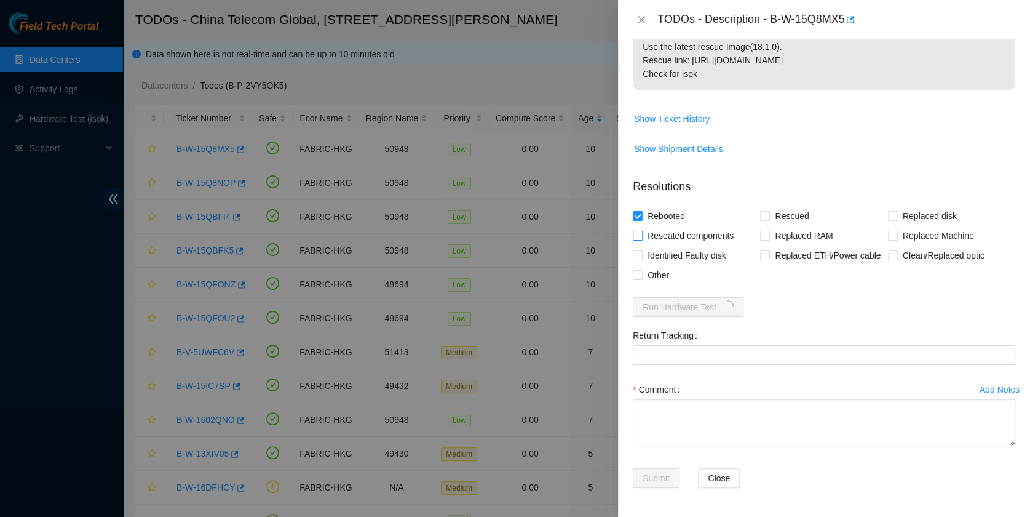
checkbox input "true"
click at [752, 214] on div "Rebooted" at bounding box center [696, 216] width 127 height 20
click at [760, 216] on input "Rescued" at bounding box center [764, 215] width 9 height 9
checkbox input "true"
click at [802, 300] on form "Resolutions Rebooted Rescued Replaced disk Reseated components Replaced RAM Rep…" at bounding box center [824, 336] width 383 height 334
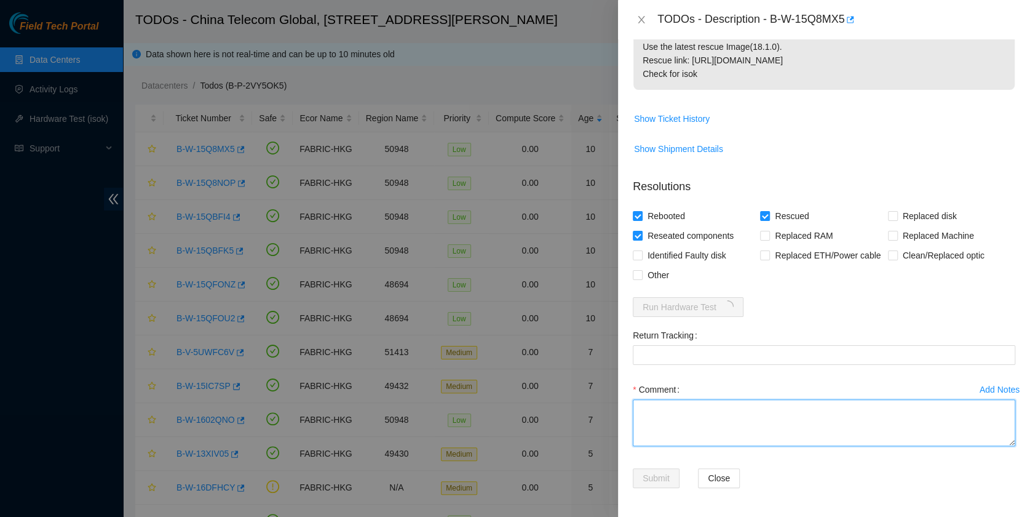
click at [722, 431] on textarea "Comment" at bounding box center [824, 422] width 383 height 47
type textarea "pass ok"
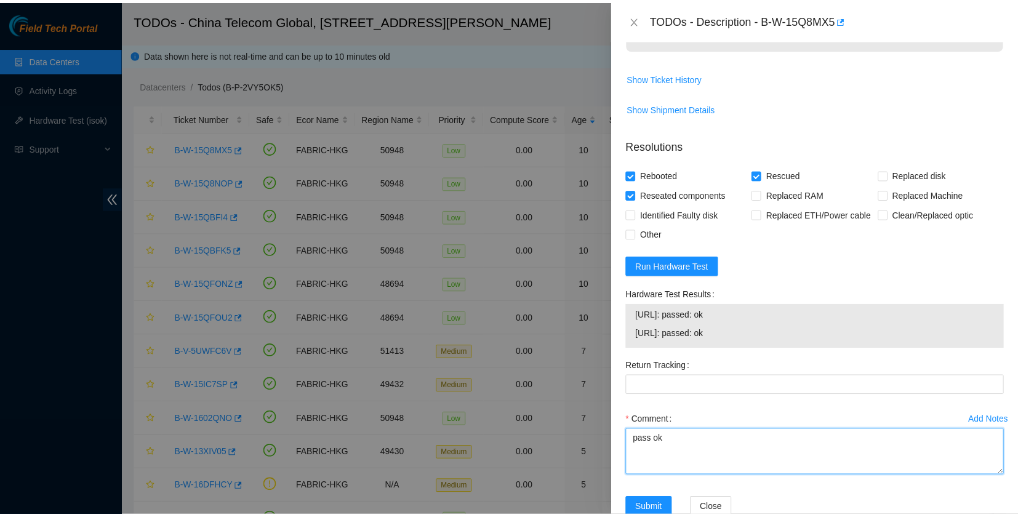
scroll to position [317, 0]
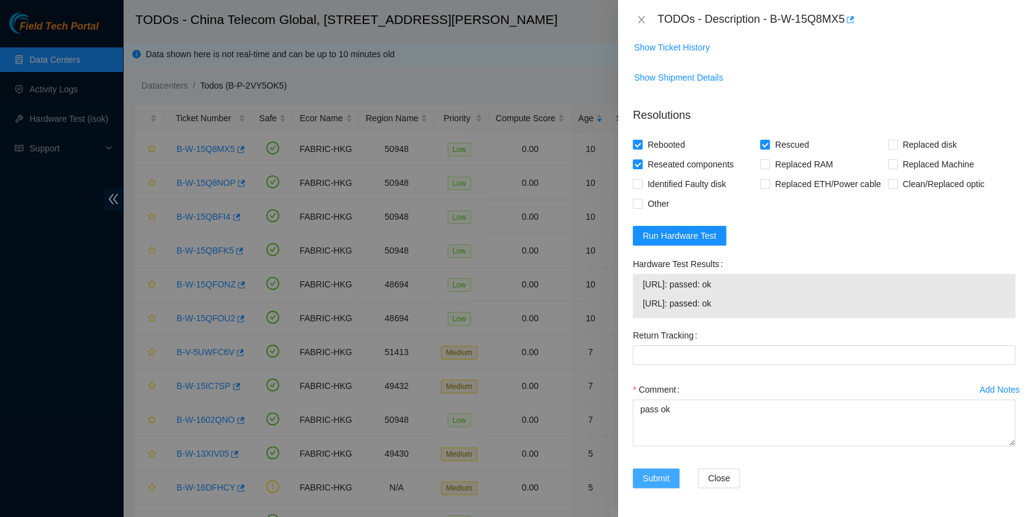
click at [650, 475] on span "Submit" at bounding box center [656, 478] width 27 height 14
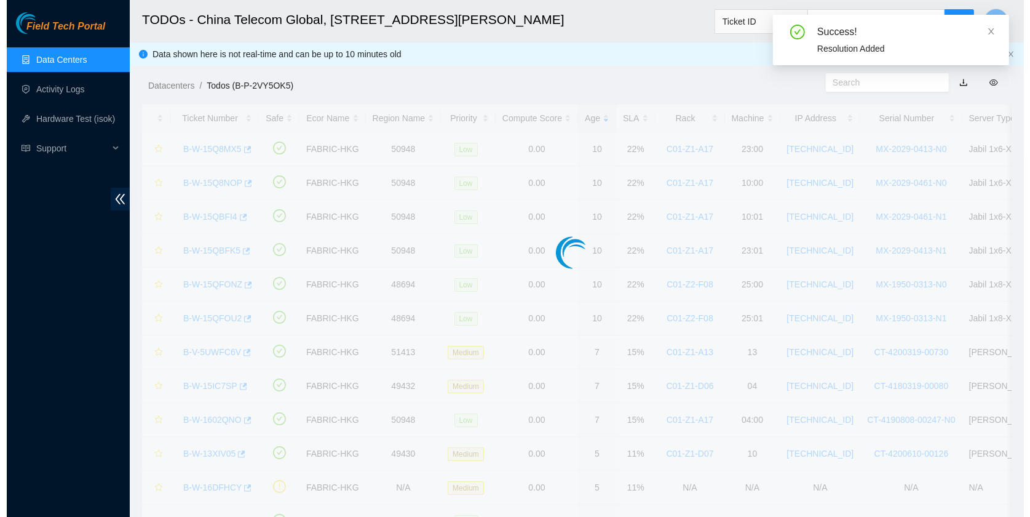
scroll to position [281, 0]
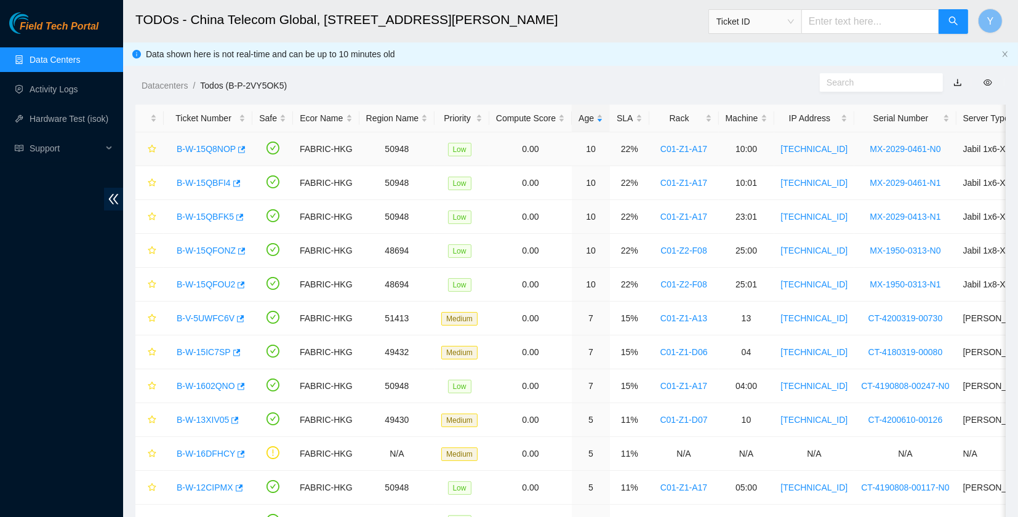
click at [207, 140] on div "B-W-15Q8NOP" at bounding box center [207, 149] width 75 height 20
click at [210, 150] on link "B-W-15Q8NOP" at bounding box center [206, 149] width 59 height 10
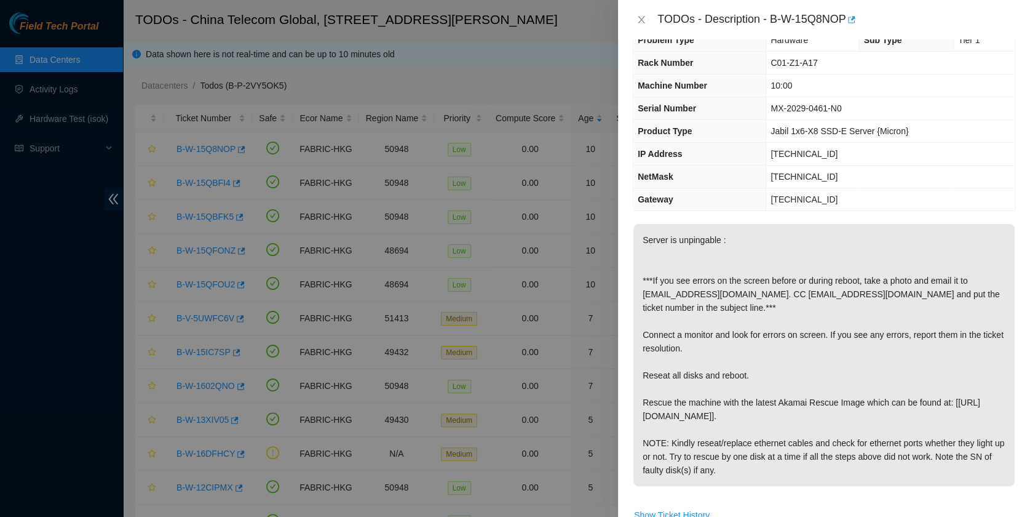
scroll to position [436, 0]
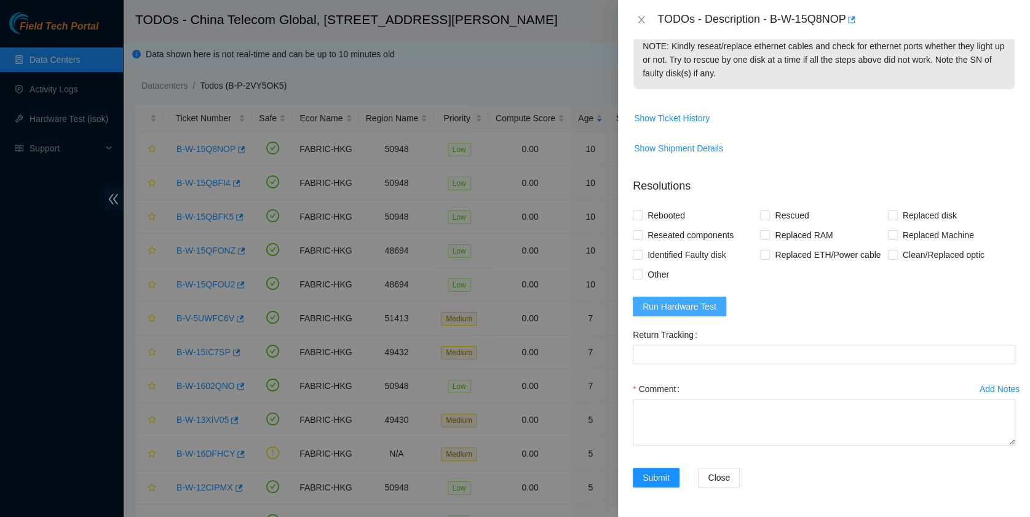
click at [704, 298] on button "Run Hardware Test" at bounding box center [680, 307] width 94 height 20
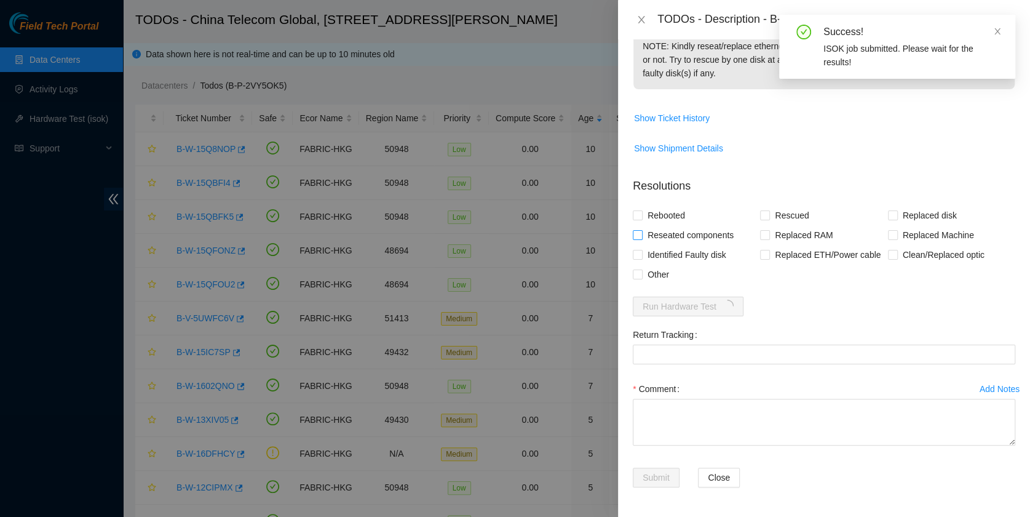
click at [661, 234] on span "Reseated components" at bounding box center [691, 235] width 96 height 20
click at [642, 234] on input "Reseated components" at bounding box center [637, 234] width 9 height 9
checkbox input "true"
click at [661, 220] on span "Rebooted" at bounding box center [666, 215] width 47 height 20
click at [642, 219] on input "Rebooted" at bounding box center [637, 214] width 9 height 9
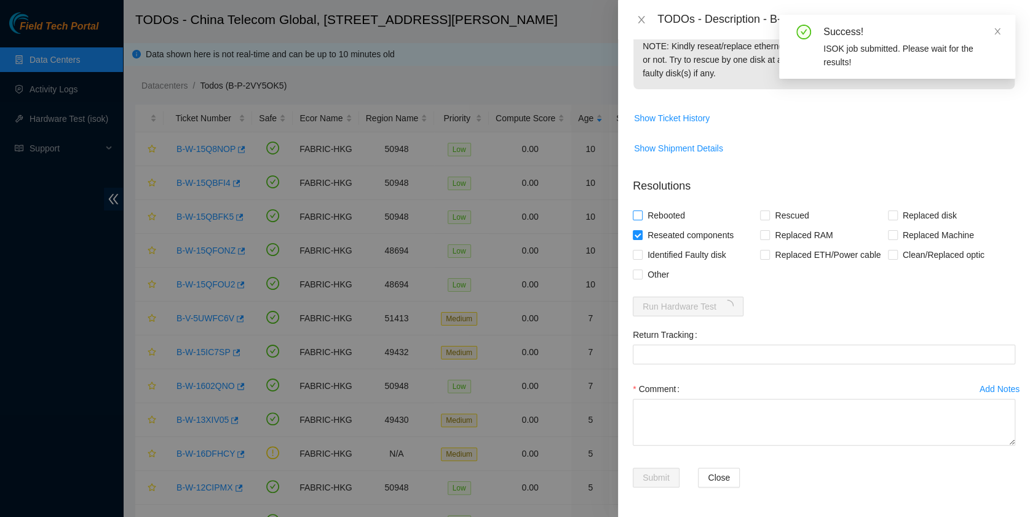
checkbox input "true"
click at [763, 209] on label "Rescued" at bounding box center [787, 215] width 54 height 20
click at [763, 210] on input "Rescued" at bounding box center [764, 214] width 9 height 9
checkbox input "true"
click at [995, 34] on icon "close" at bounding box center [998, 31] width 6 height 6
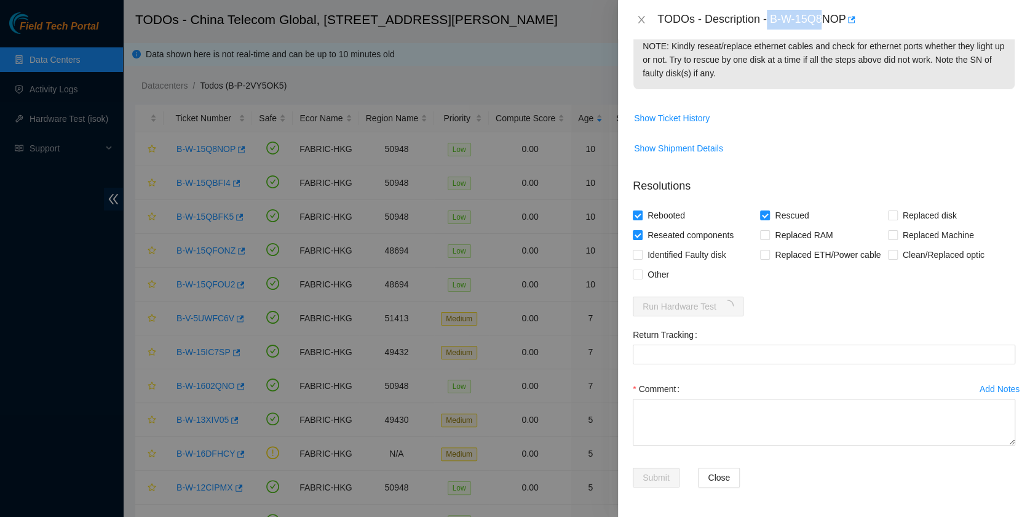
drag, startPoint x: 769, startPoint y: 18, endPoint x: 825, endPoint y: 33, distance: 57.9
click at [825, 33] on div "TODOs - Description - B-W-15Q8NOP" at bounding box center [824, 19] width 412 height 39
drag, startPoint x: 825, startPoint y: 33, endPoint x: 796, endPoint y: 25, distance: 30.0
click at [796, 25] on div "TODOs - Description - B-W-15Q8NOP" at bounding box center [837, 20] width 358 height 20
click at [775, 17] on div "TODOs - Description - B-W-15Q8NOP" at bounding box center [837, 20] width 358 height 20
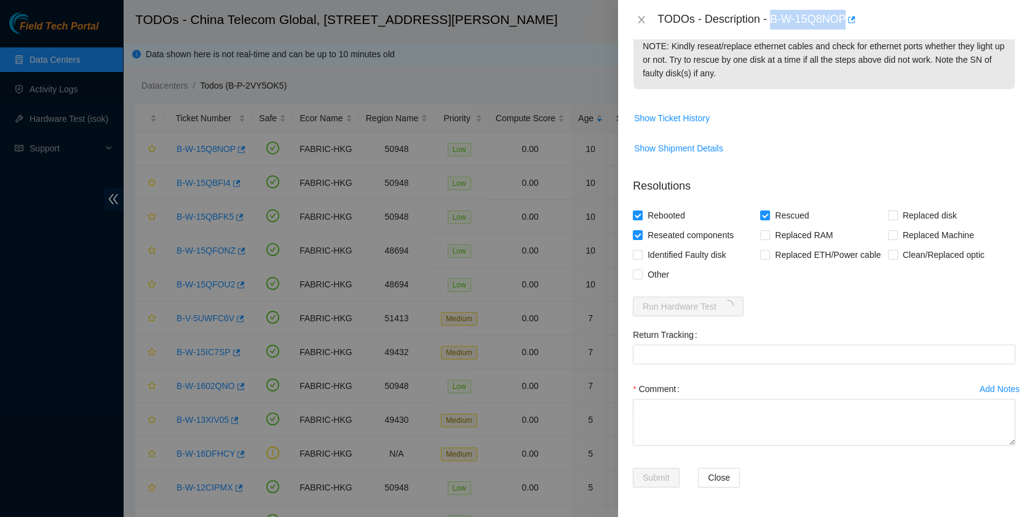
drag, startPoint x: 770, startPoint y: 18, endPoint x: 848, endPoint y: 33, distance: 79.4
click at [848, 33] on div "TODOs - Description - B-W-15Q8NOP" at bounding box center [824, 19] width 412 height 39
copy div "B-W-15Q8NOP"
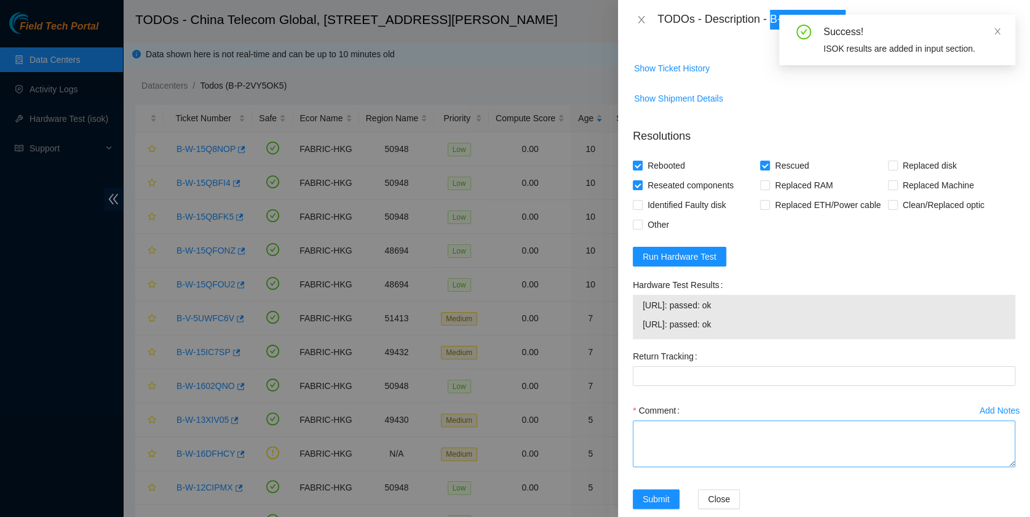
scroll to position [507, 0]
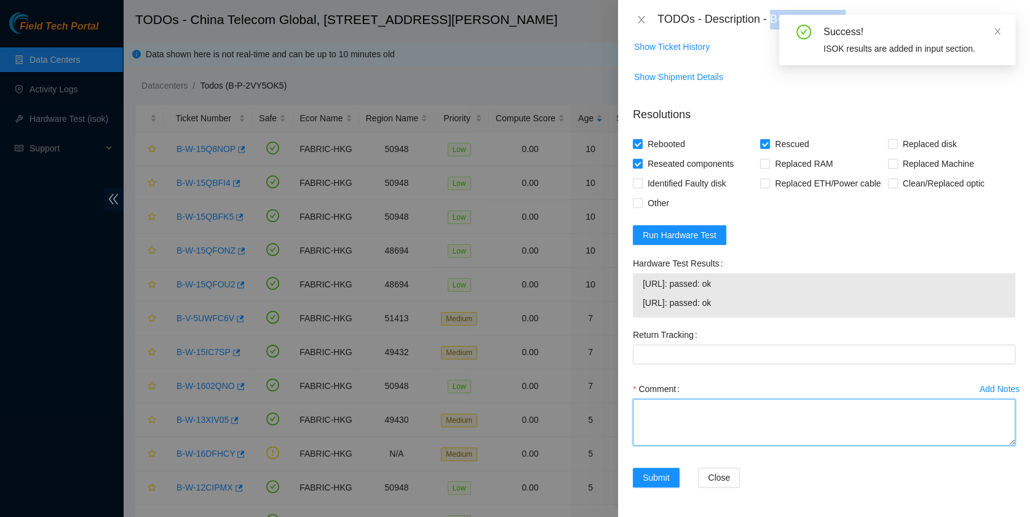
click at [752, 429] on textarea "Comment" at bounding box center [824, 422] width 383 height 47
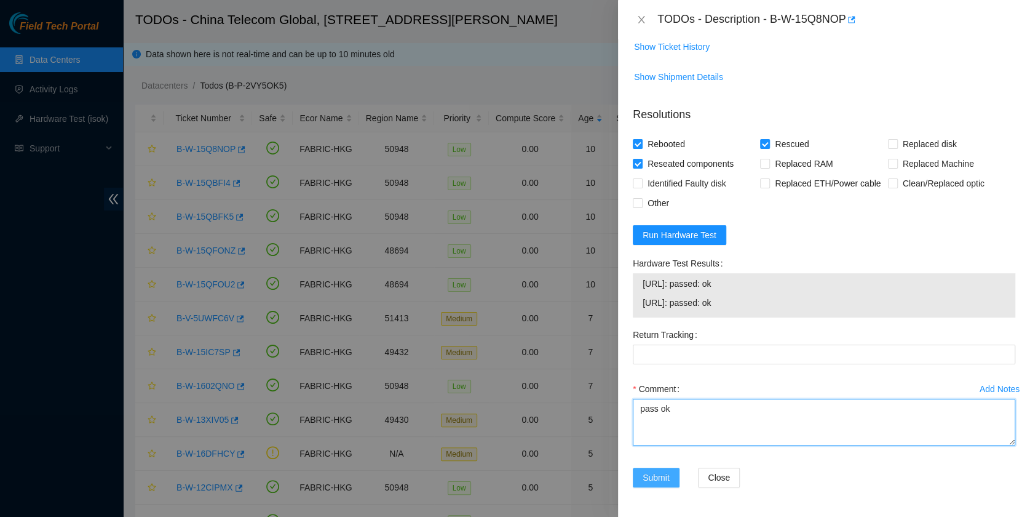
type textarea "pass ok"
click at [647, 480] on span "Submit" at bounding box center [656, 478] width 27 height 14
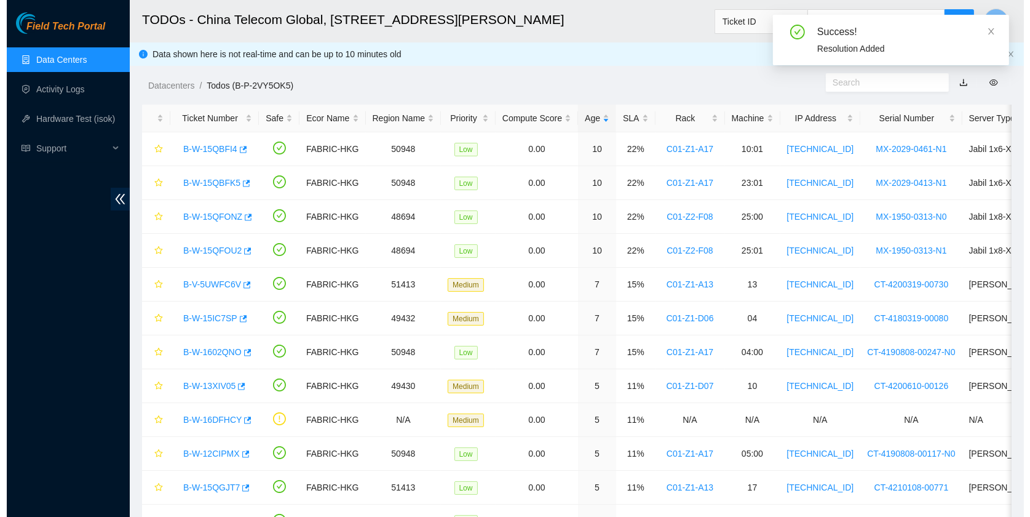
scroll to position [281, 0]
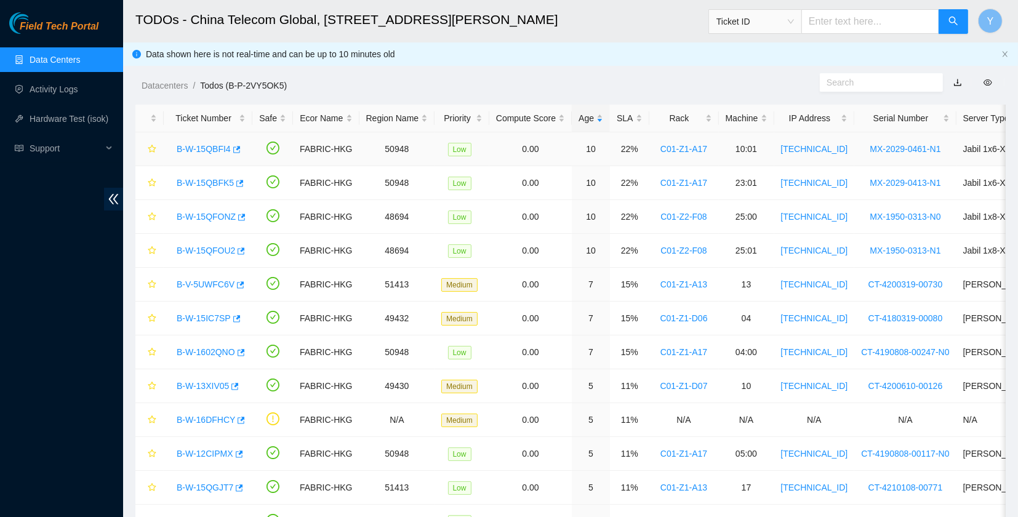
click at [189, 146] on link "B-W-15QBFI4" at bounding box center [204, 149] width 54 height 10
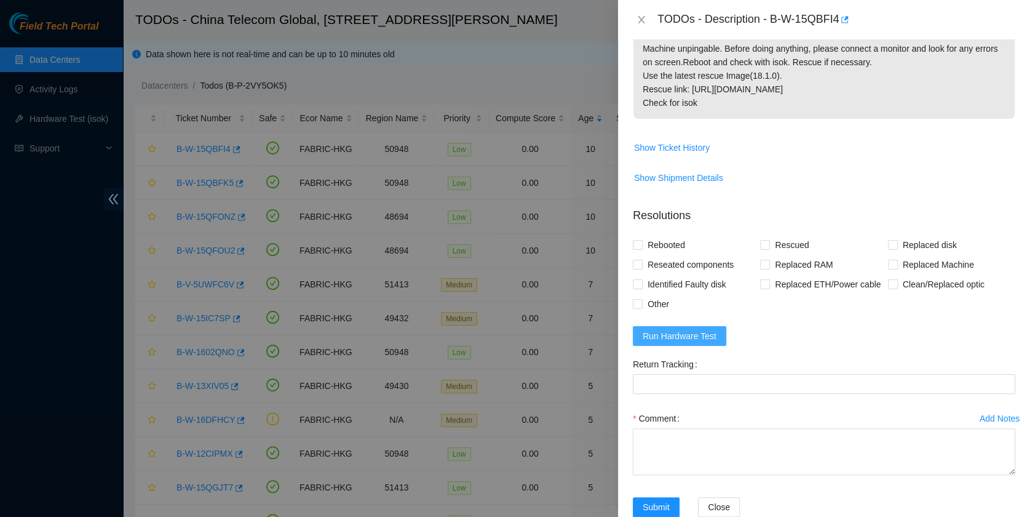
scroll to position [246, 0]
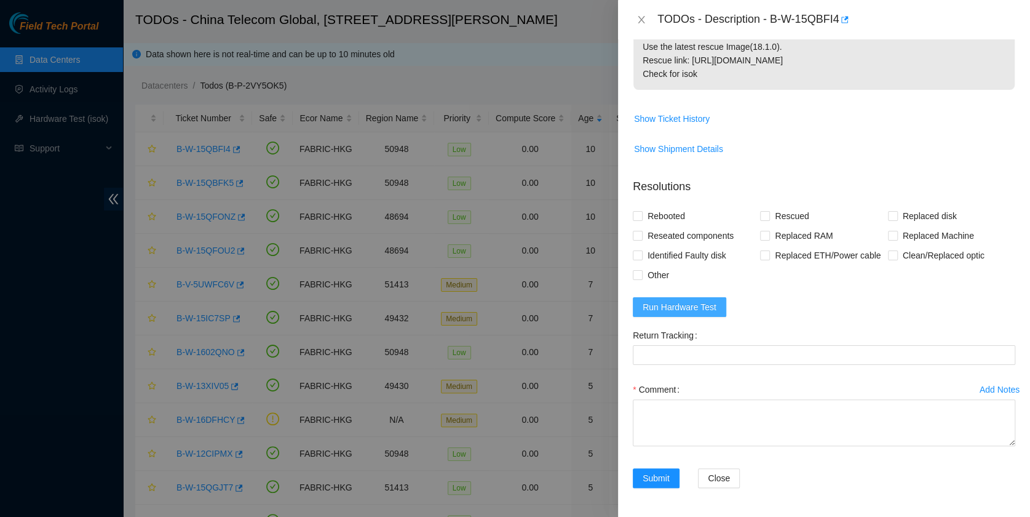
click at [687, 300] on span "Run Hardware Test" at bounding box center [680, 307] width 74 height 14
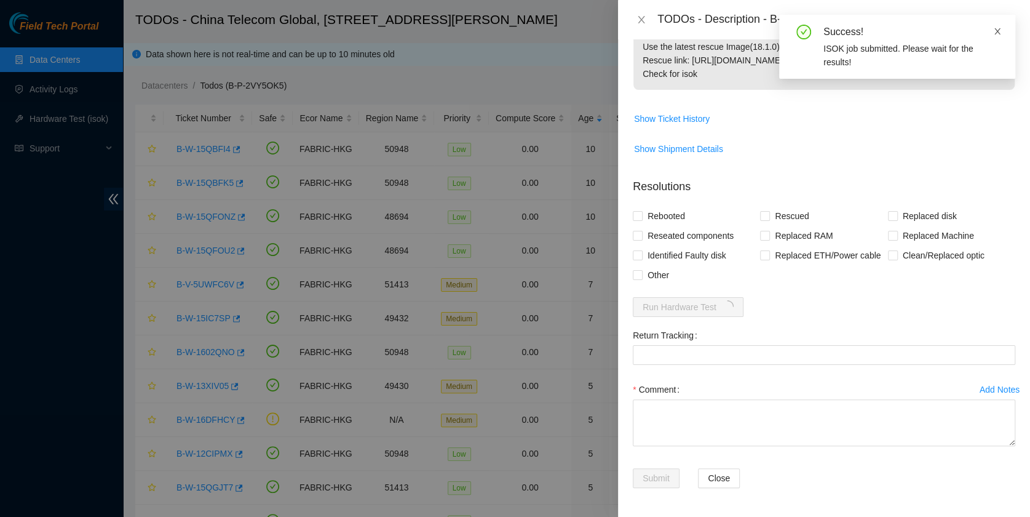
click at [998, 31] on icon "close" at bounding box center [998, 31] width 6 height 6
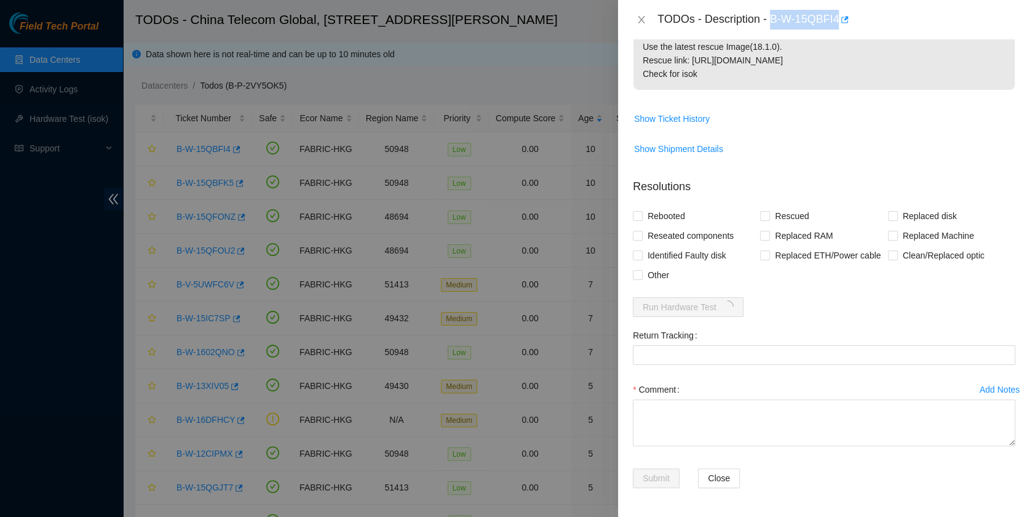
drag, startPoint x: 773, startPoint y: 20, endPoint x: 839, endPoint y: 34, distance: 66.9
click at [839, 34] on div "TODOs - Description - B-W-15QBFI4" at bounding box center [824, 19] width 412 height 39
click at [675, 236] on span "Reseated components" at bounding box center [691, 236] width 96 height 20
click at [642, 236] on input "Reseated components" at bounding box center [637, 235] width 9 height 9
checkbox input "true"
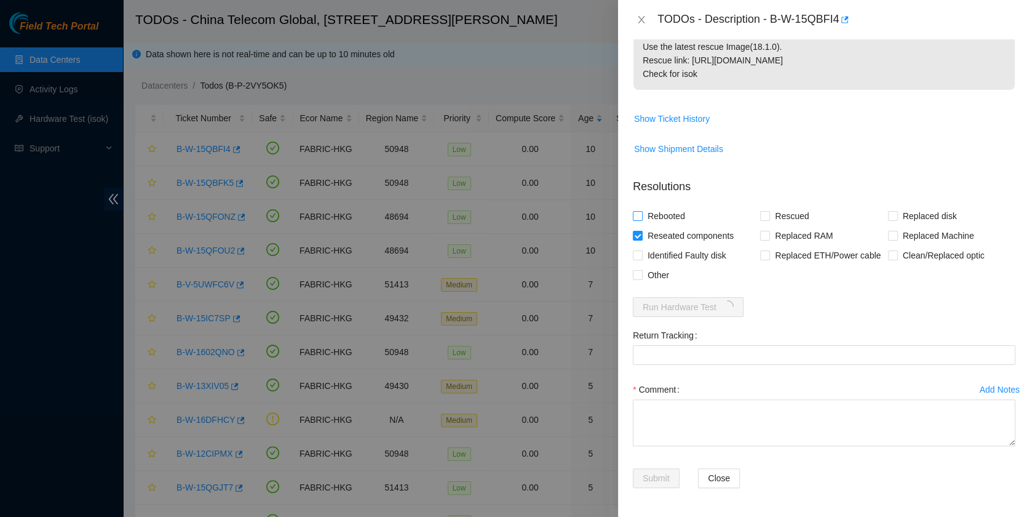
click at [659, 210] on span "Rebooted" at bounding box center [666, 216] width 47 height 20
click at [642, 211] on input "Rebooted" at bounding box center [637, 215] width 9 height 9
checkbox input "true"
click at [770, 218] on span "Rescued" at bounding box center [792, 216] width 44 height 20
click at [767, 218] on input "Rescued" at bounding box center [764, 215] width 9 height 9
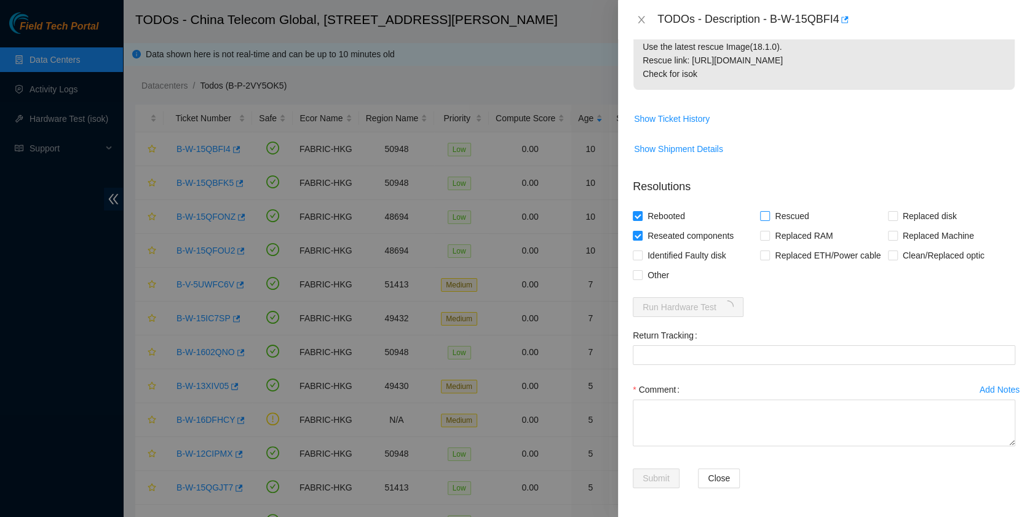
checkbox input "true"
click at [698, 455] on div "Add Notes Comment" at bounding box center [824, 424] width 393 height 89
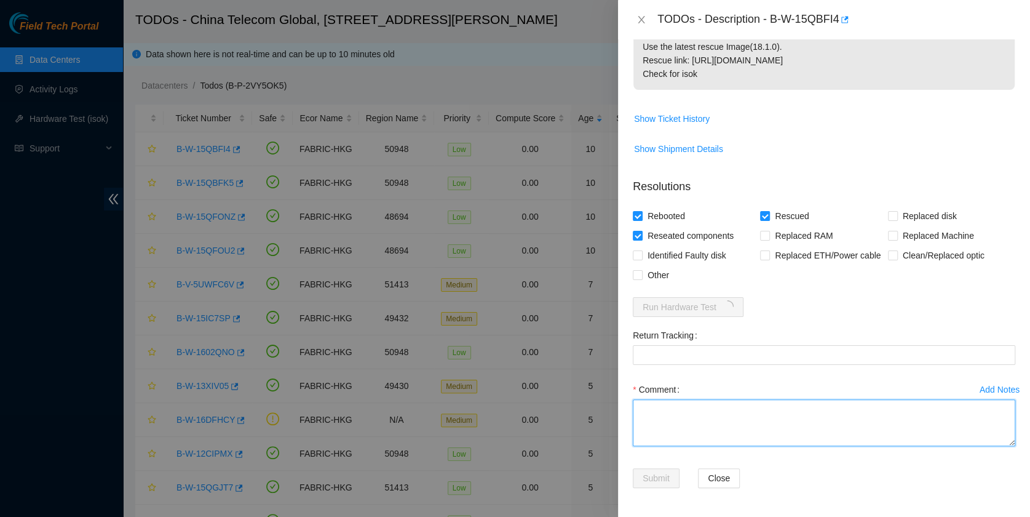
click at [699, 436] on textarea "Comment" at bounding box center [824, 422] width 383 height 47
type textarea "pass ok"
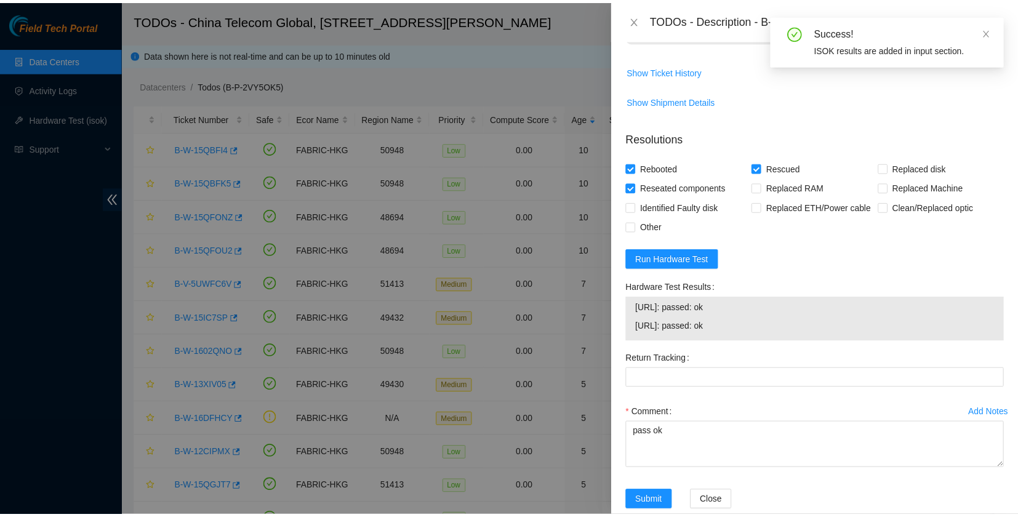
scroll to position [317, 0]
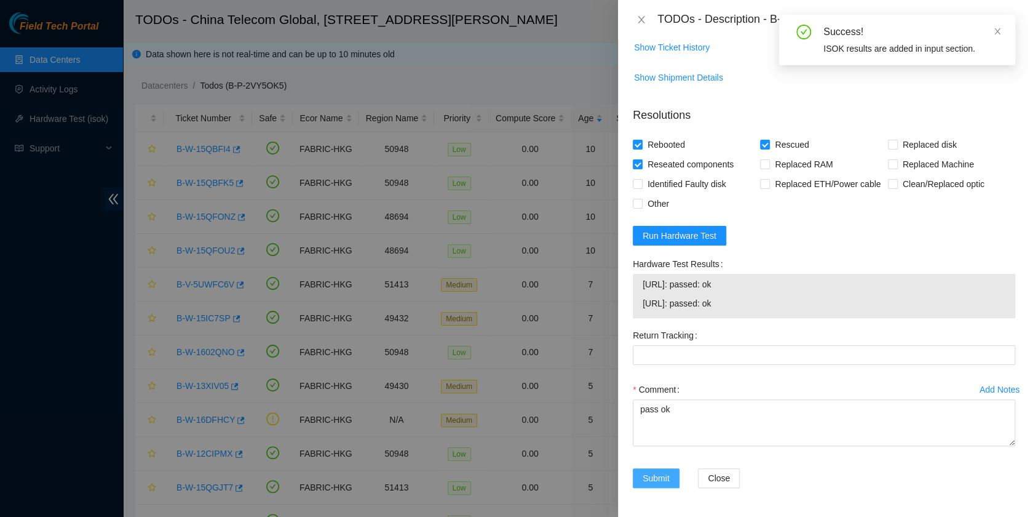
click at [659, 479] on span "Submit" at bounding box center [656, 478] width 27 height 14
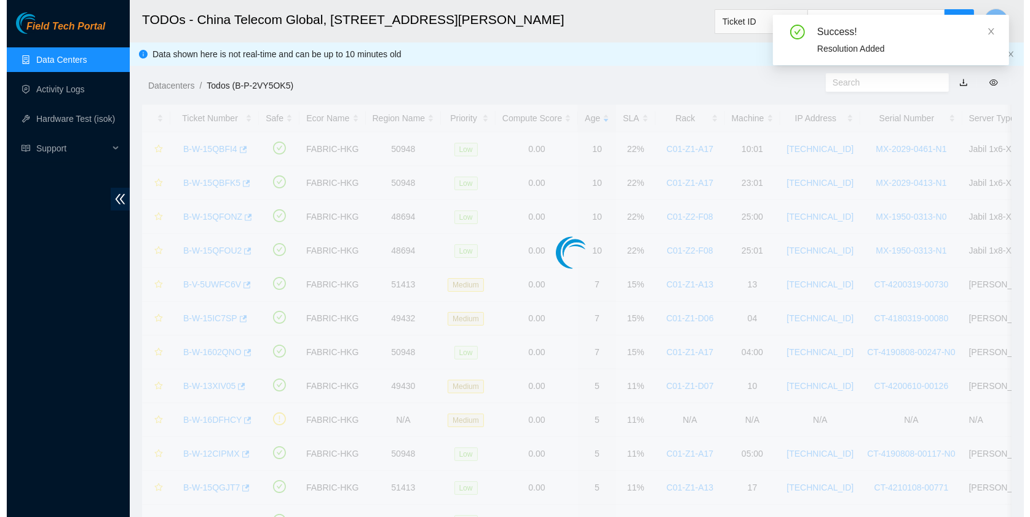
scroll to position [281, 0]
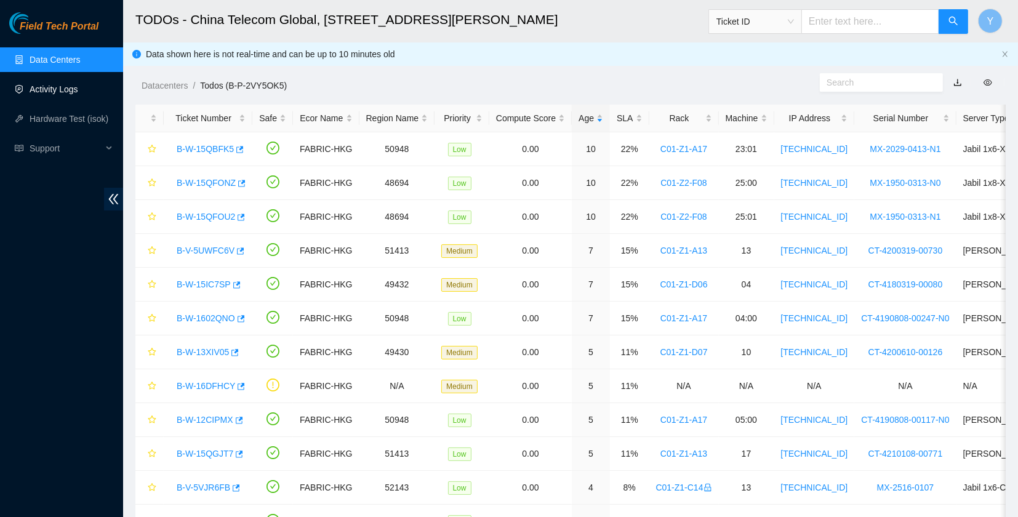
click at [57, 84] on link "Activity Logs" at bounding box center [54, 89] width 49 height 10
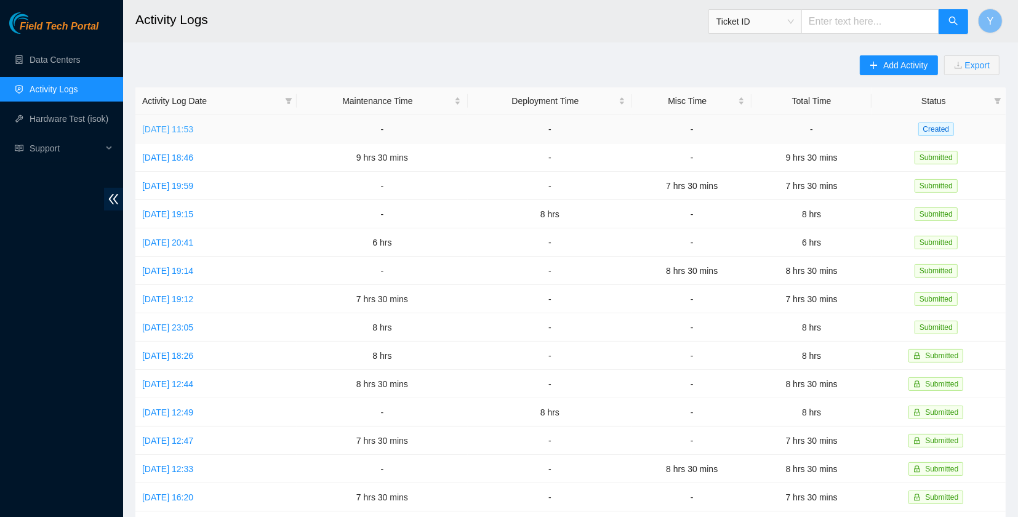
click at [193, 127] on link "[DATE] 11:53" at bounding box center [167, 129] width 51 height 10
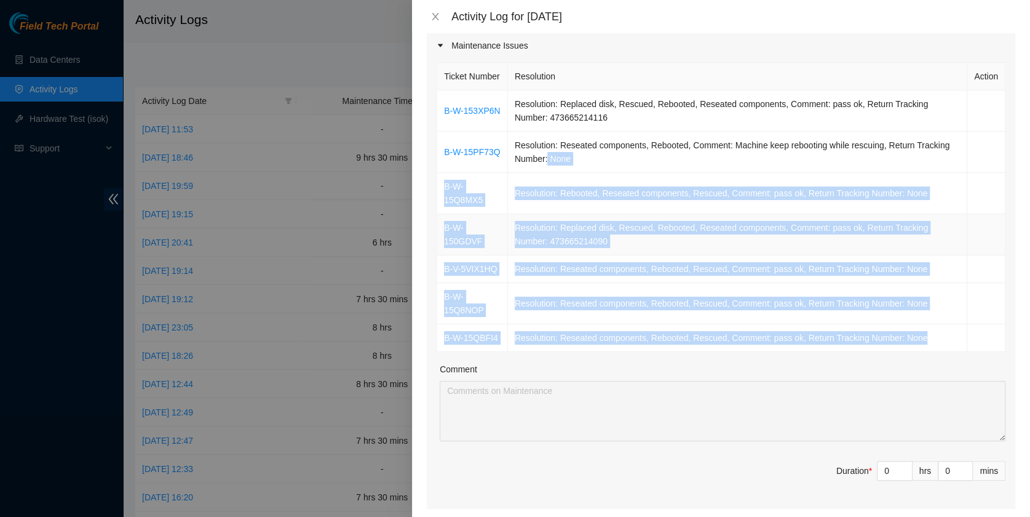
scroll to position [164, 0]
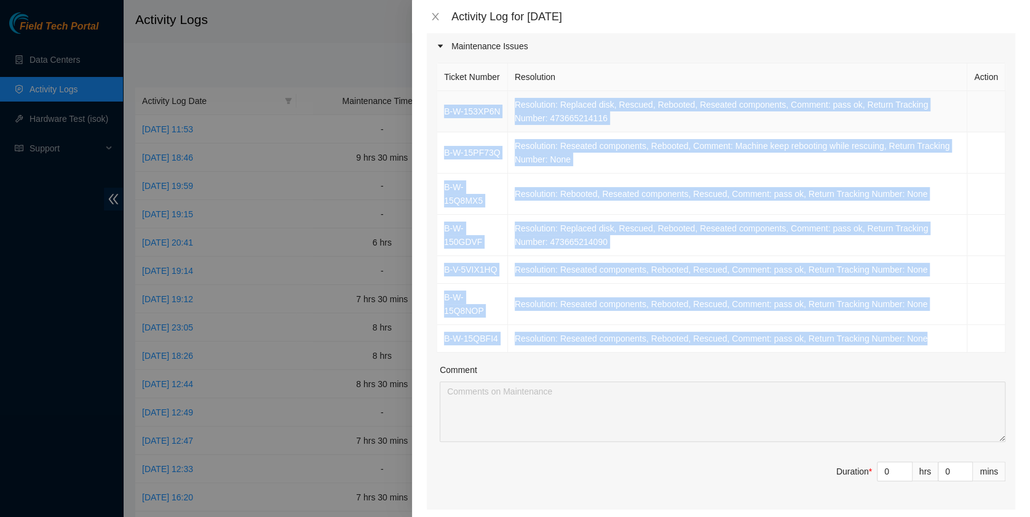
drag, startPoint x: 941, startPoint y: 354, endPoint x: 437, endPoint y: 121, distance: 555.4
click at [437, 121] on tbody "B-W-153XP6N Resolution: Replaced disk, Rescued, Rebooted, Reseated components, …" at bounding box center [721, 221] width 568 height 261
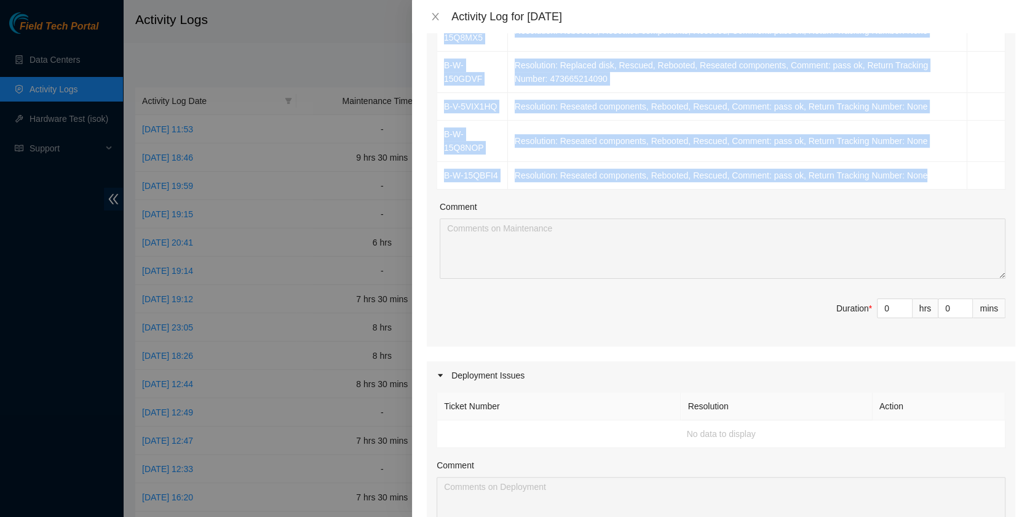
scroll to position [327, 0]
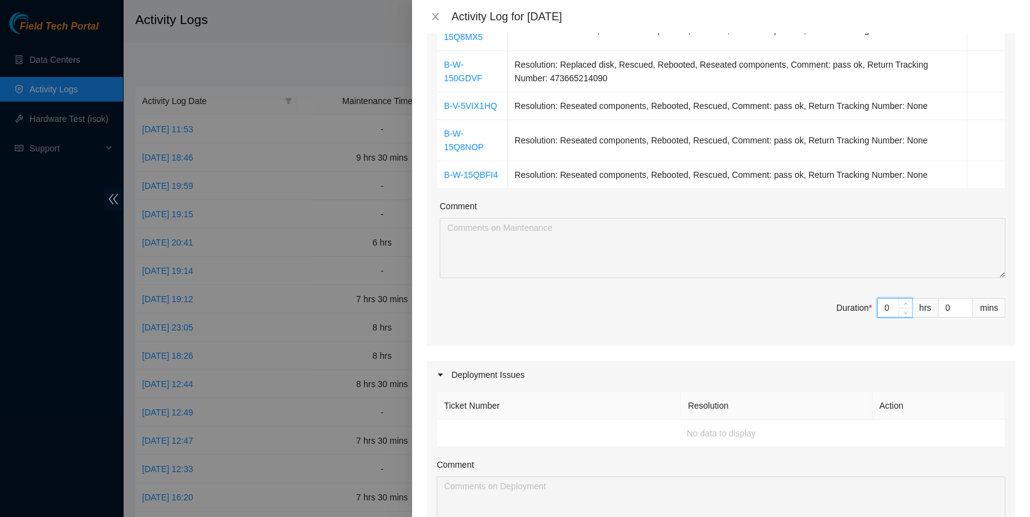
drag, startPoint x: 876, startPoint y: 315, endPoint x: 840, endPoint y: 314, distance: 35.7
click at [840, 314] on span "Duration * 0 hrs 0 mins" at bounding box center [721, 315] width 569 height 34
type input "8"
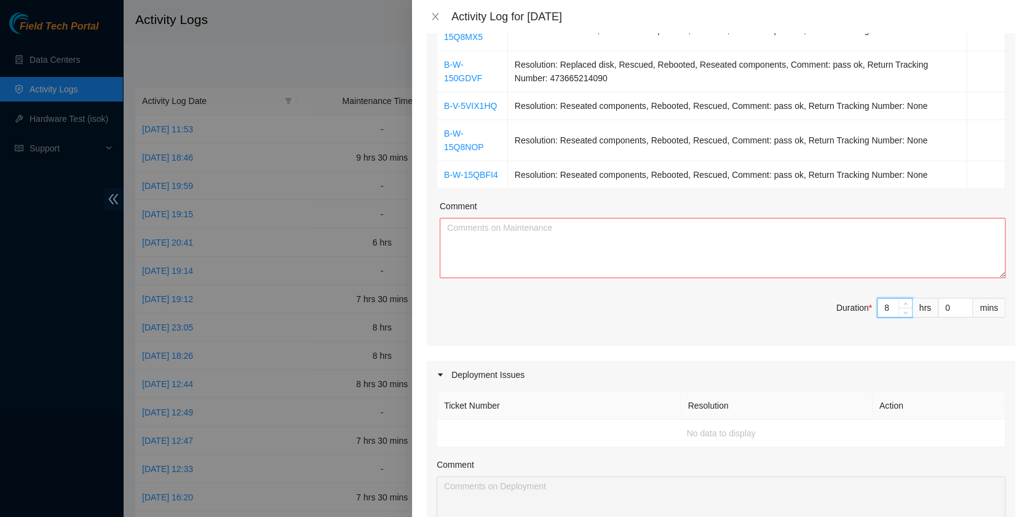
type input "8"
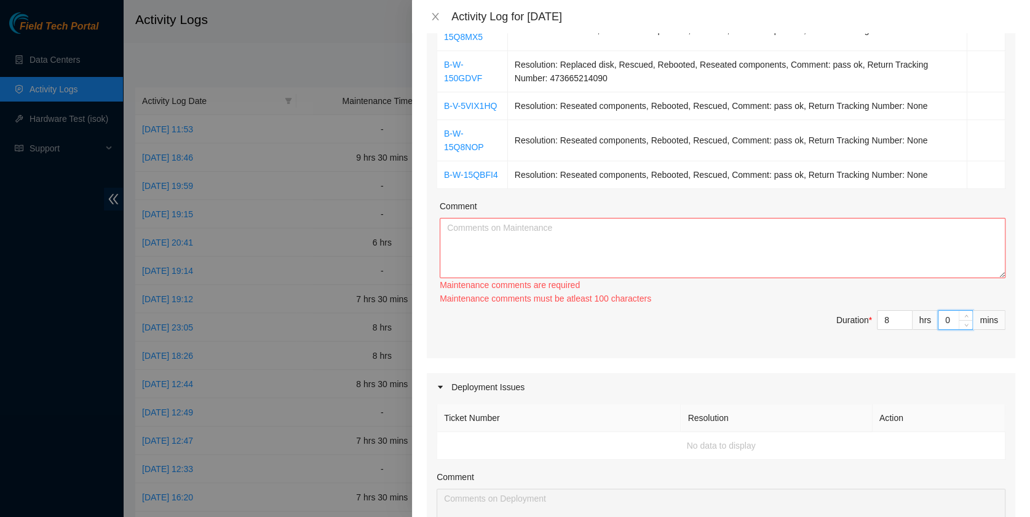
type input "3"
type input "30"
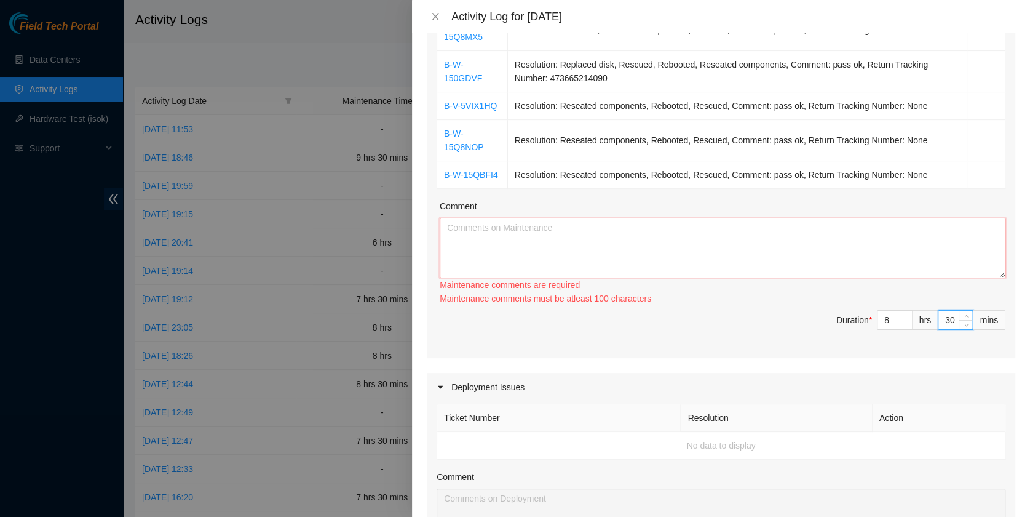
click at [621, 274] on textarea "Comment" at bounding box center [723, 248] width 566 height 60
paste textarea "B-W-153XP6N Resolution: Replaced disk, Rescued, Rebooted, Reseated components, …"
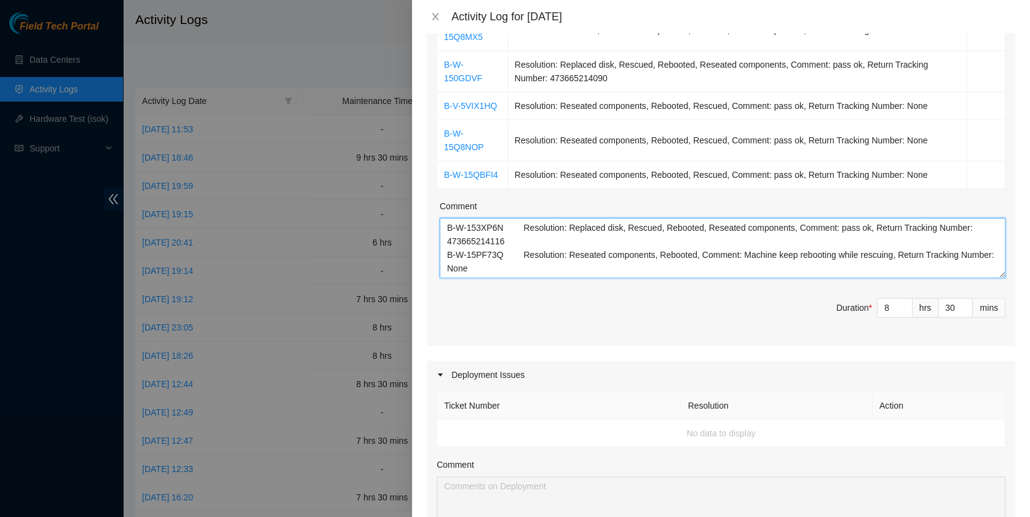
scroll to position [78, 0]
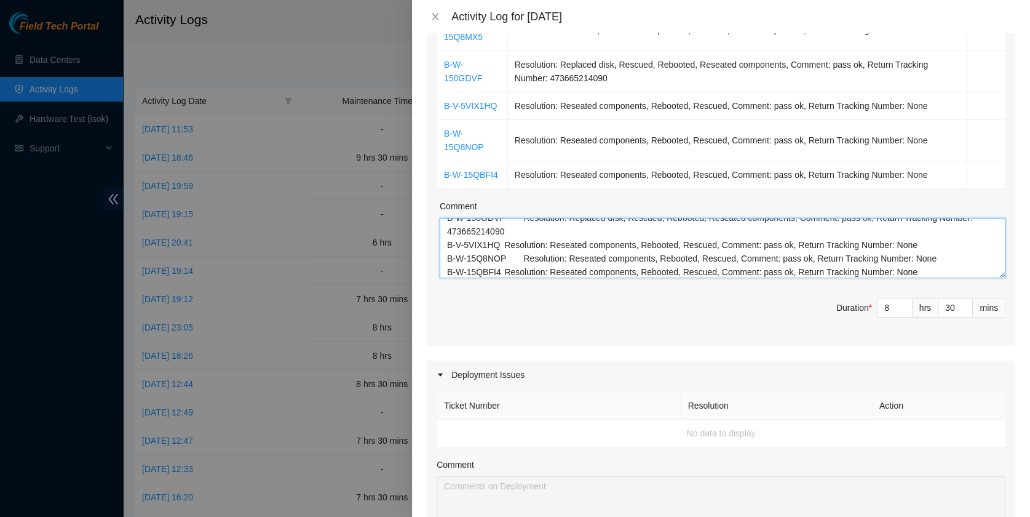
click at [717, 263] on textarea "B-W-153XP6N Resolution: Replaced disk, Rescued, Rebooted, Reseated components, …" at bounding box center [723, 248] width 566 height 60
click at [698, 255] on textarea "B-W-153XP6N Resolution: Replaced disk, Rescued, Rebooted, Reseated components, …" at bounding box center [723, 248] width 566 height 60
paste textarea "B-V-5T02X39 Tracking 4736652144114 B-W-15FCTS2 B-W-15X1FAS B-V-5VIX1HQ B-V-5RNX…"
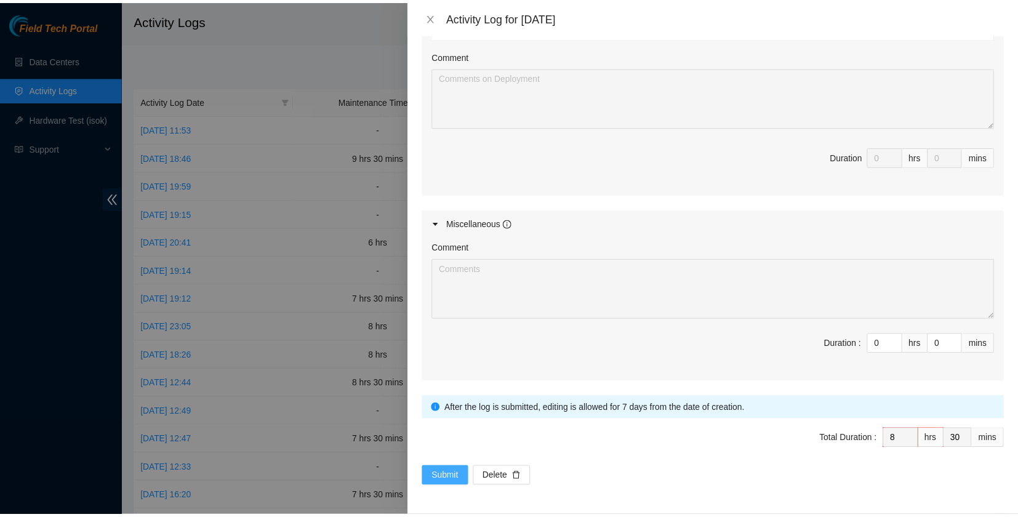
scroll to position [749, 0]
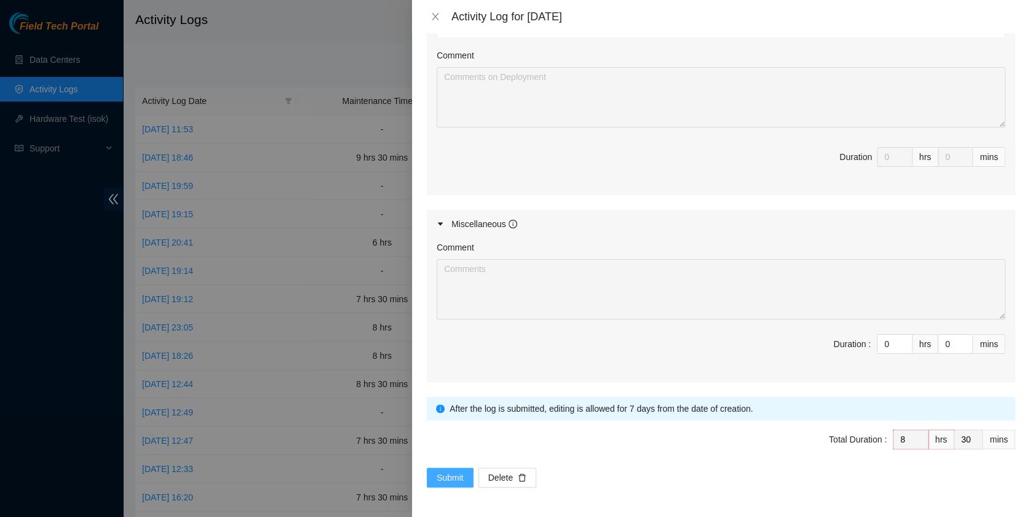
type textarea "B-W-153XP6N Resolution: Replaced disk, Rescued, Rebooted, Reseated components, …"
click at [464, 471] on button "Submit" at bounding box center [450, 478] width 47 height 20
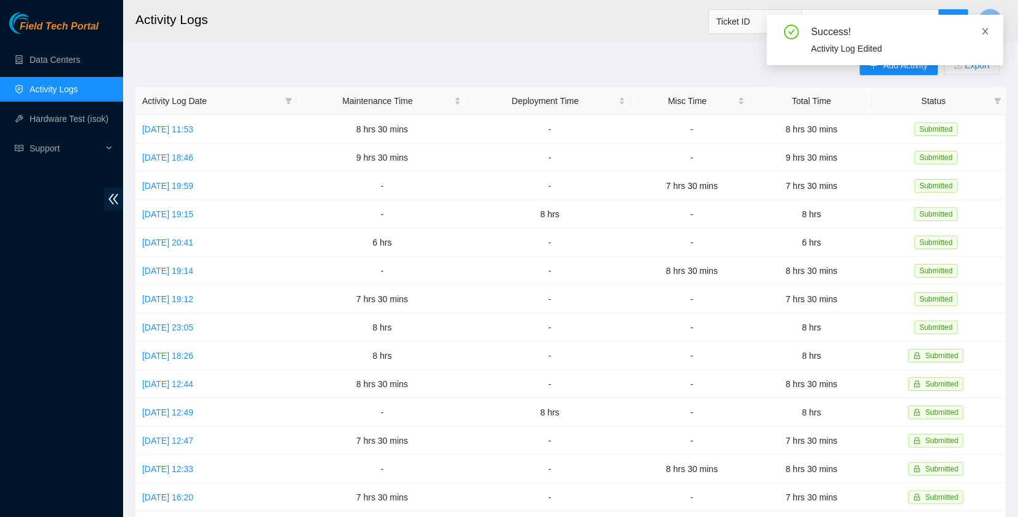
click at [984, 27] on icon "close" at bounding box center [985, 31] width 9 height 9
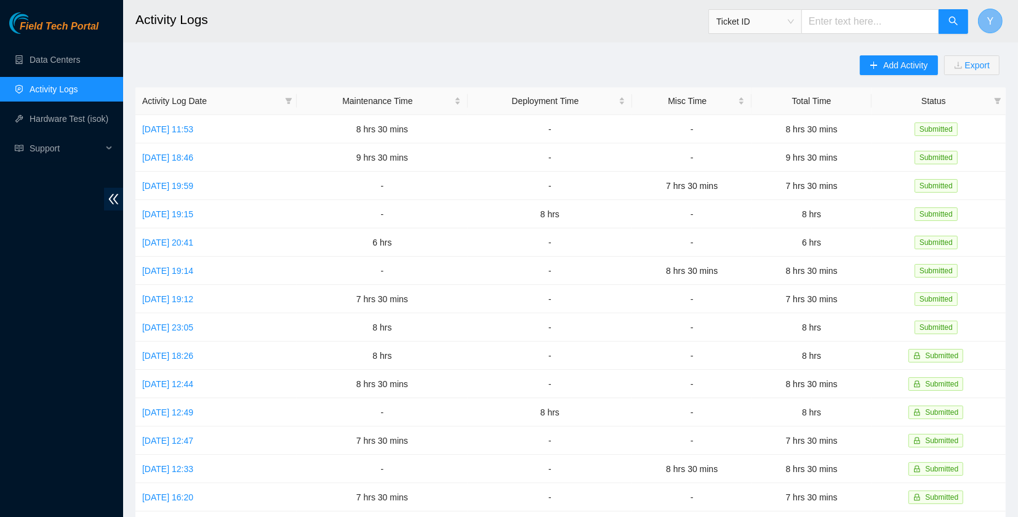
click at [984, 25] on button "Y" at bounding box center [990, 21] width 25 height 25
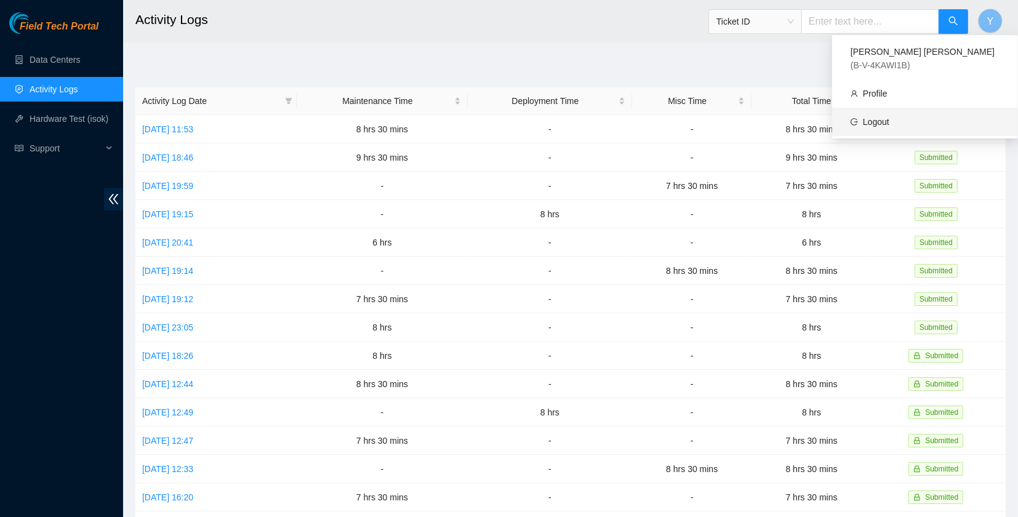
click at [889, 117] on link "Logout" at bounding box center [876, 122] width 26 height 10
